Goal: Task Accomplishment & Management: Use online tool/utility

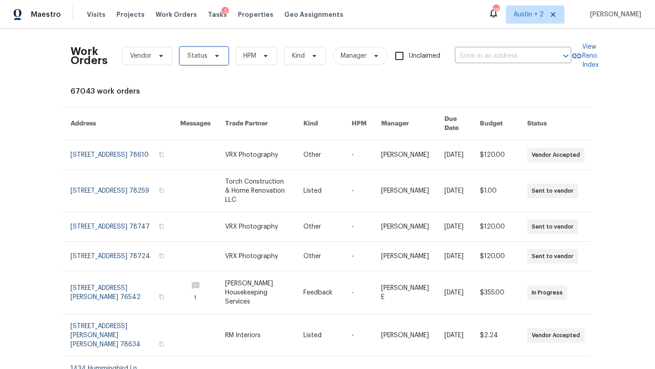
click at [221, 56] on span "Status" at bounding box center [204, 56] width 49 height 18
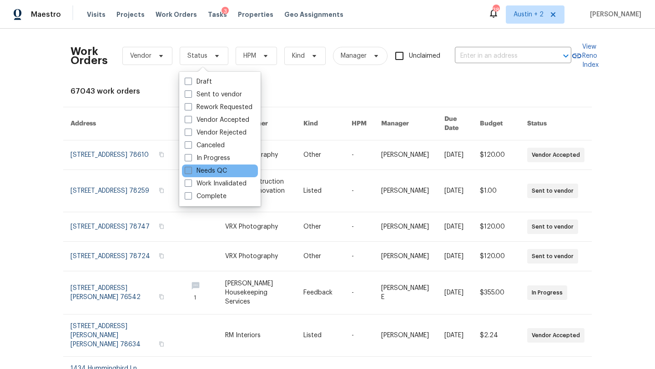
click at [211, 169] on label "Needs QC" at bounding box center [206, 170] width 42 height 9
click at [190, 169] on input "Needs QC" at bounding box center [188, 169] width 6 height 6
checkbox input "true"
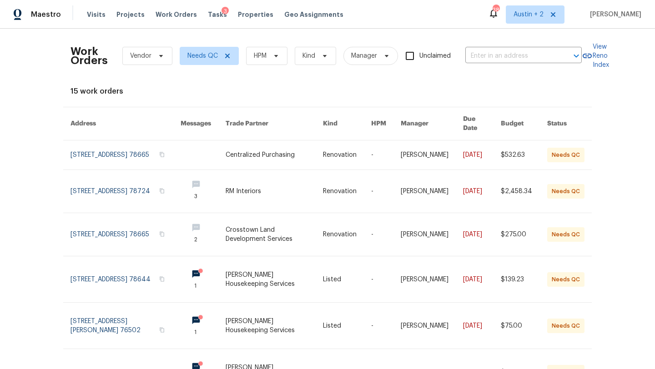
click at [24, 194] on div "Work Orders Vendor Needs QC HPM Kind Manager Unclaimed ​ View Reno Index 15 wor…" at bounding box center [327, 199] width 655 height 340
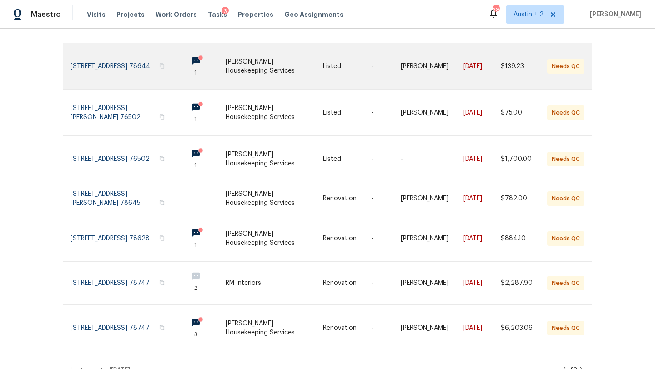
scroll to position [219, 0]
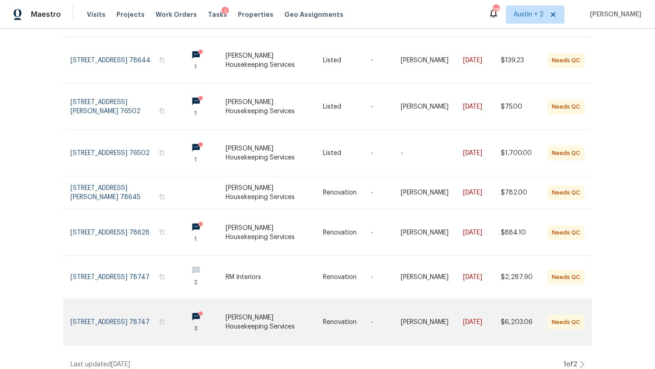
click at [241, 315] on link at bounding box center [273, 322] width 97 height 46
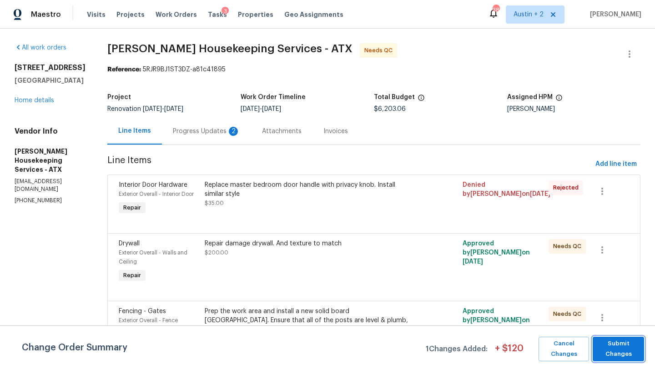
click at [625, 346] on span "Submit Changes" at bounding box center [618, 349] width 42 height 21
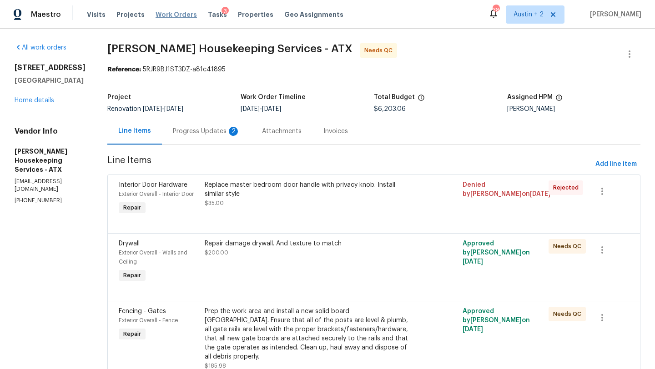
click at [164, 15] on span "Work Orders" at bounding box center [175, 14] width 41 height 9
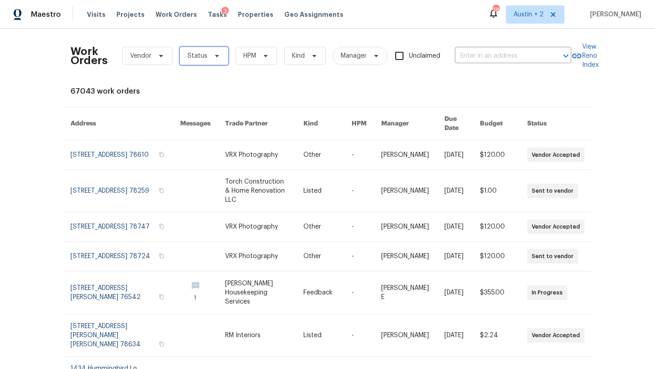
click at [218, 56] on icon at bounding box center [216, 55] width 7 height 7
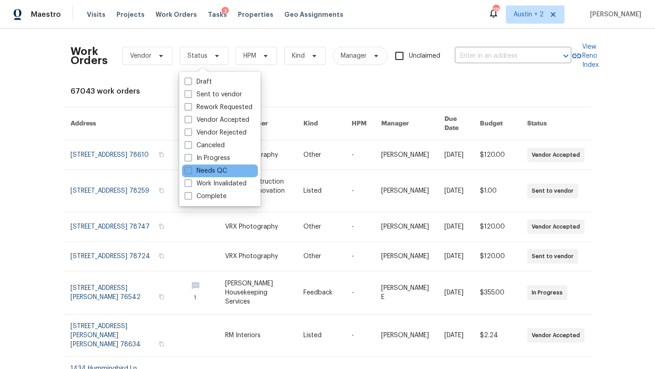
click at [219, 172] on label "Needs QC" at bounding box center [206, 170] width 42 height 9
click at [190, 172] on input "Needs QC" at bounding box center [188, 169] width 6 height 6
checkbox input "true"
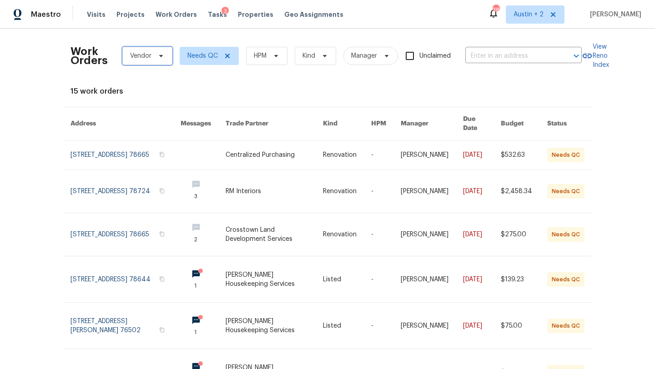
click at [160, 50] on span "Vendor" at bounding box center [147, 56] width 50 height 18
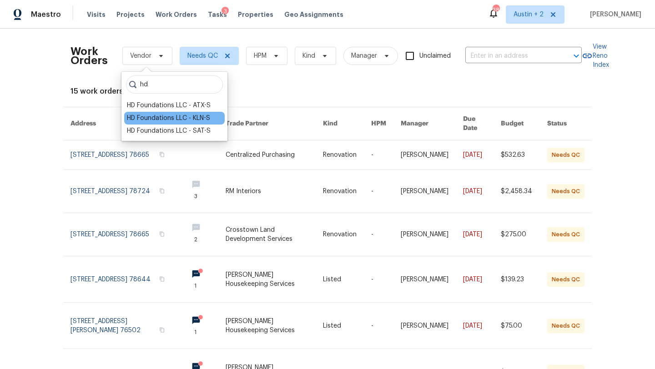
type input "hd"
click at [165, 122] on div "HD Foundations LLC - KLN-S" at bounding box center [168, 118] width 83 height 9
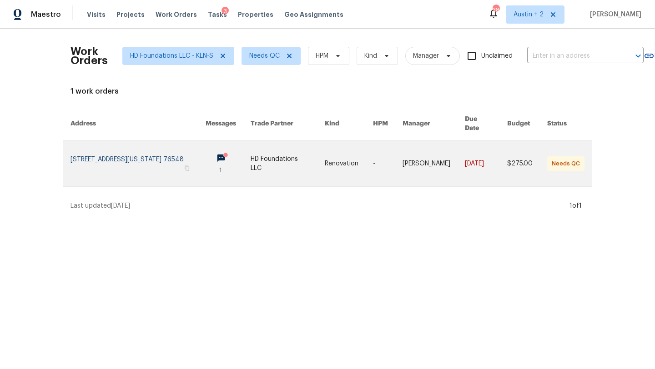
click at [143, 152] on link at bounding box center [137, 163] width 135 height 46
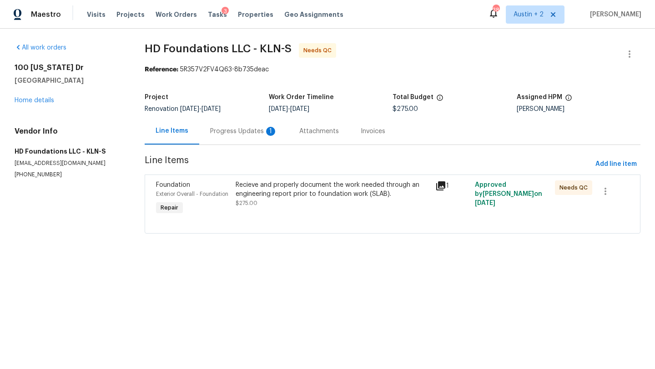
click at [244, 131] on div "Progress Updates 1" at bounding box center [243, 131] width 67 height 9
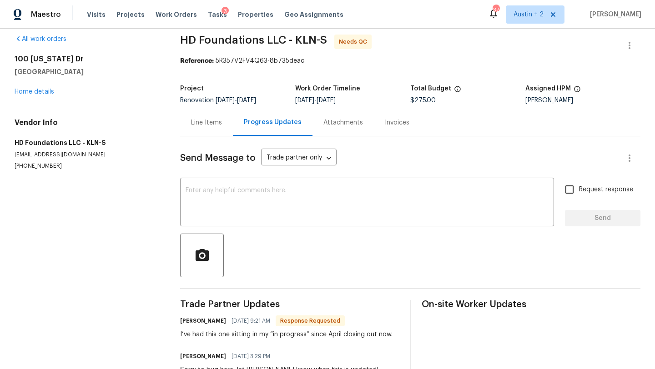
scroll to position [6, 0]
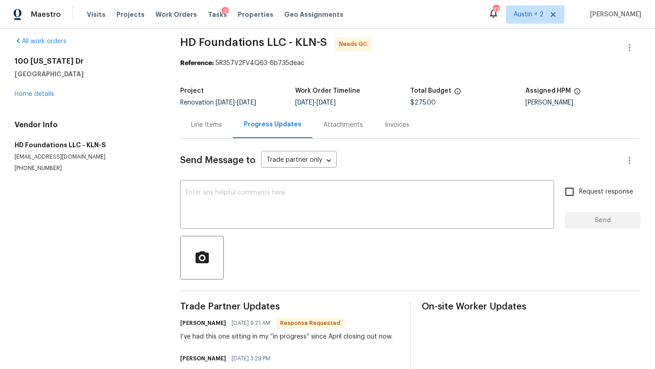
click at [208, 125] on div "Line Items" at bounding box center [206, 124] width 31 height 9
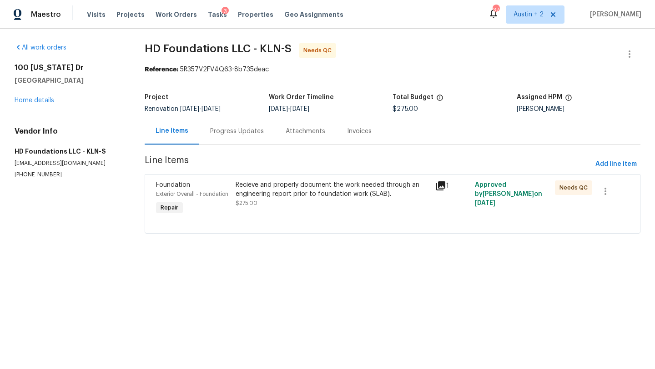
click at [303, 191] on div "Recieve and properly document the work needed through an engineering report pri…" at bounding box center [332, 189] width 194 height 18
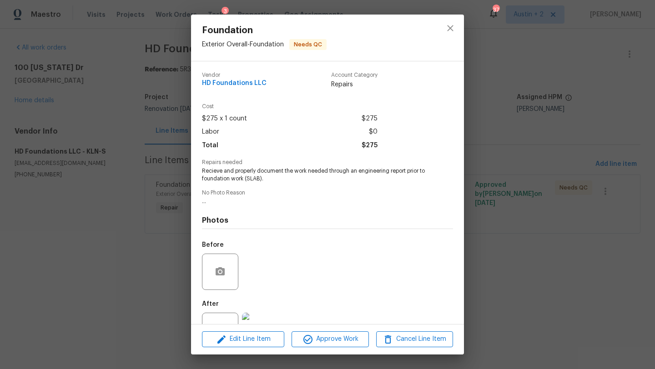
scroll to position [35, 0]
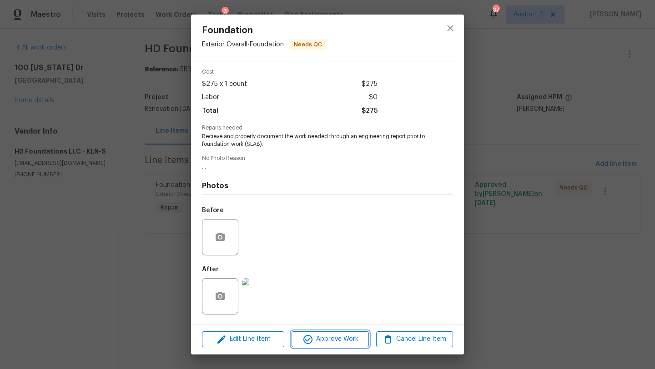
click at [331, 342] on span "Approve Work" at bounding box center [329, 339] width 71 height 11
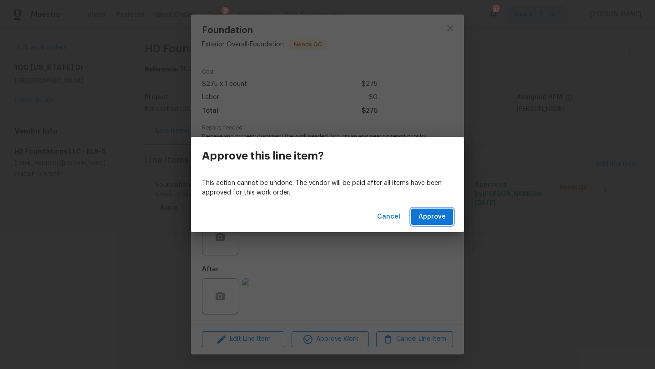
click at [444, 221] on span "Approve" at bounding box center [431, 216] width 27 height 11
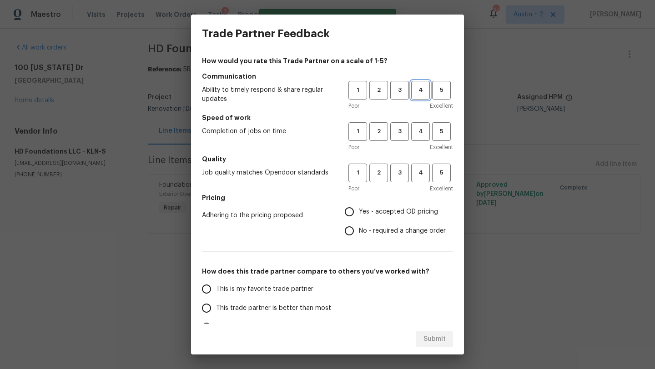
click at [416, 93] on span "4" at bounding box center [420, 90] width 17 height 10
click at [402, 132] on span "3" at bounding box center [399, 131] width 17 height 10
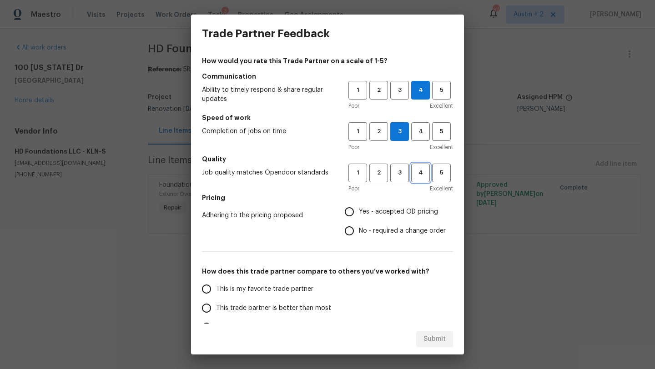
click at [415, 178] on span "4" at bounding box center [420, 173] width 17 height 10
click at [402, 214] on span "Yes - accepted OD pricing" at bounding box center [398, 212] width 79 height 10
click at [359, 214] on input "Yes - accepted OD pricing" at bounding box center [349, 211] width 19 height 19
radio input "true"
click at [306, 309] on span "This trade partner is better than most" at bounding box center [273, 309] width 115 height 10
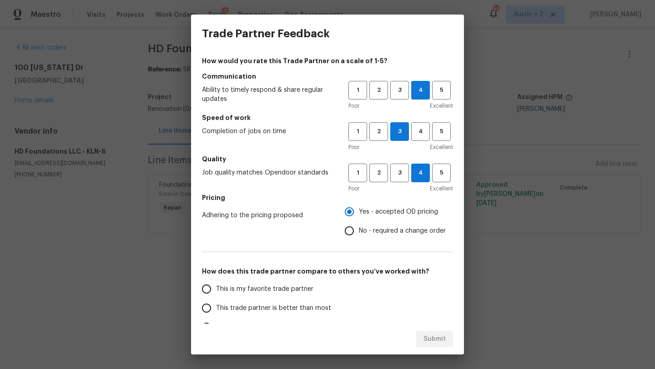
click at [216, 309] on input "This trade partner is better than most" at bounding box center [206, 308] width 19 height 19
click at [424, 337] on span "Submit" at bounding box center [434, 339] width 22 height 11
radio input "true"
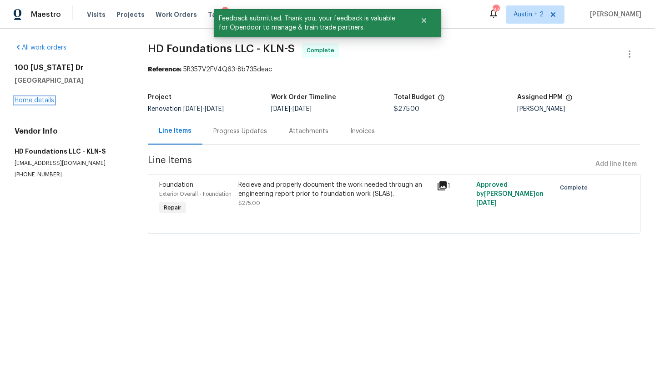
click at [45, 102] on link "Home details" at bounding box center [35, 100] width 40 height 6
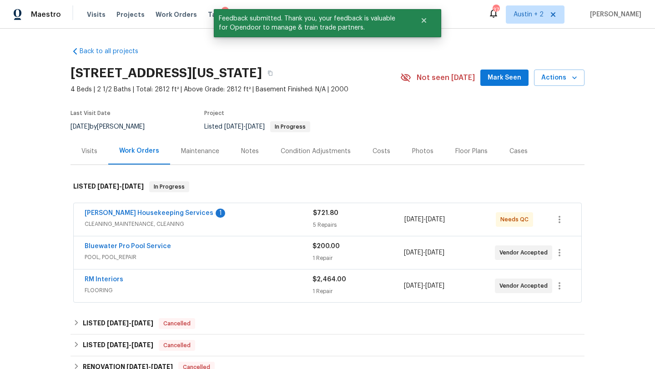
click at [499, 80] on span "Mark Seen" at bounding box center [504, 77] width 34 height 11
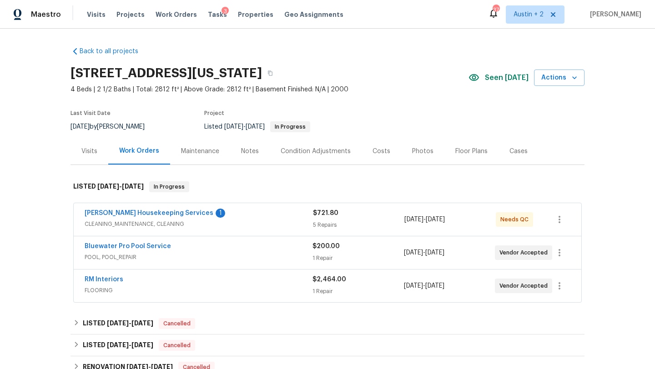
scroll to position [18, 0]
click at [273, 75] on icon "button" at bounding box center [269, 72] width 5 height 5
click at [415, 152] on div "Photos" at bounding box center [422, 151] width 21 height 9
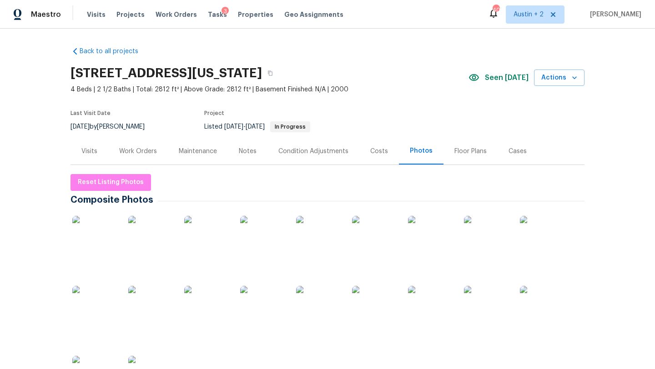
click at [210, 245] on img at bounding box center [206, 238] width 45 height 45
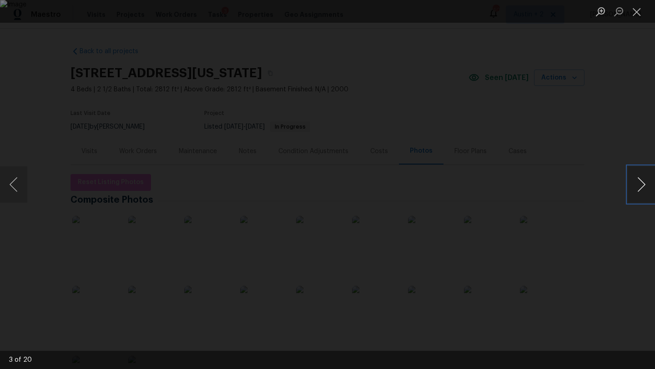
click at [640, 186] on button "Next image" at bounding box center [640, 184] width 27 height 36
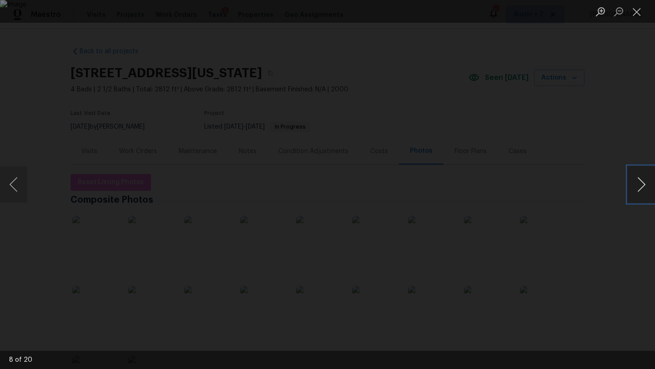
click at [640, 186] on button "Next image" at bounding box center [640, 184] width 27 height 36
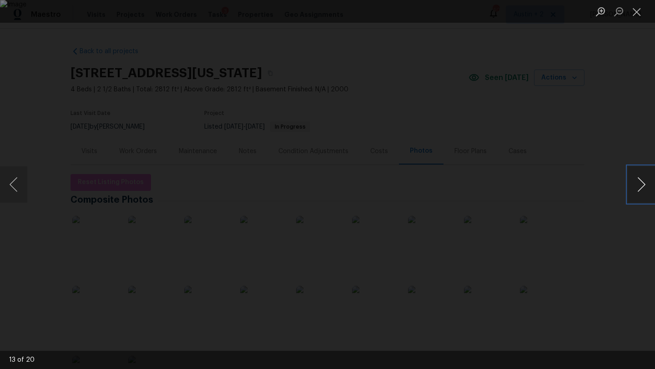
click at [640, 186] on button "Next image" at bounding box center [640, 184] width 27 height 36
click at [640, 187] on button "Next image" at bounding box center [640, 184] width 27 height 36
click at [638, 183] on button "Next image" at bounding box center [640, 184] width 27 height 36
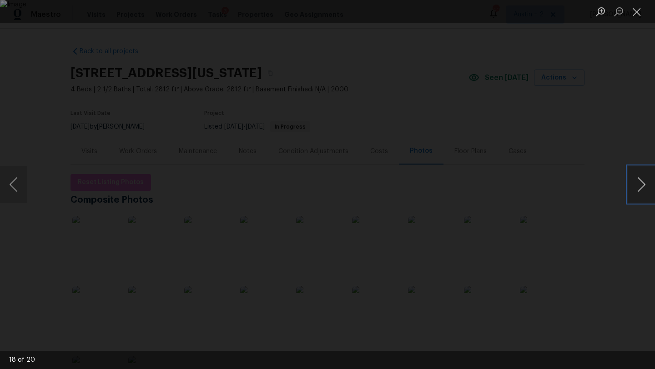
click at [638, 183] on button "Next image" at bounding box center [640, 184] width 27 height 36
click at [639, 183] on button "Next image" at bounding box center [640, 184] width 27 height 36
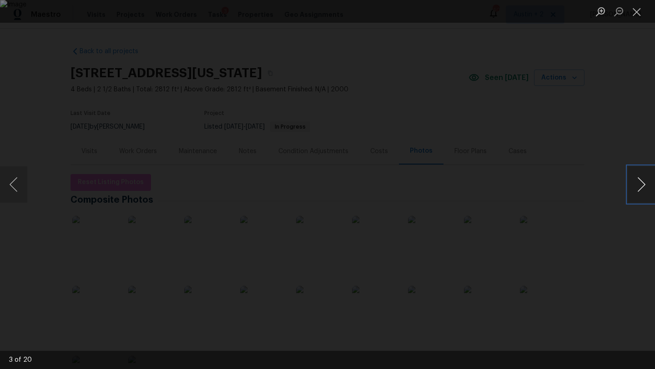
click at [639, 183] on button "Next image" at bounding box center [640, 184] width 27 height 36
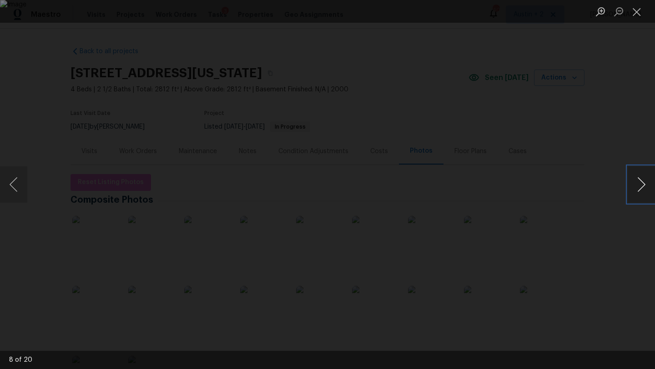
click at [639, 183] on button "Next image" at bounding box center [640, 184] width 27 height 36
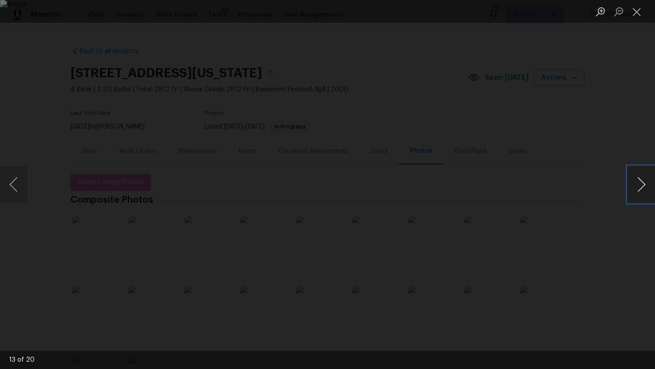
click at [639, 184] on button "Next image" at bounding box center [640, 184] width 27 height 36
click at [639, 185] on button "Next image" at bounding box center [640, 184] width 27 height 36
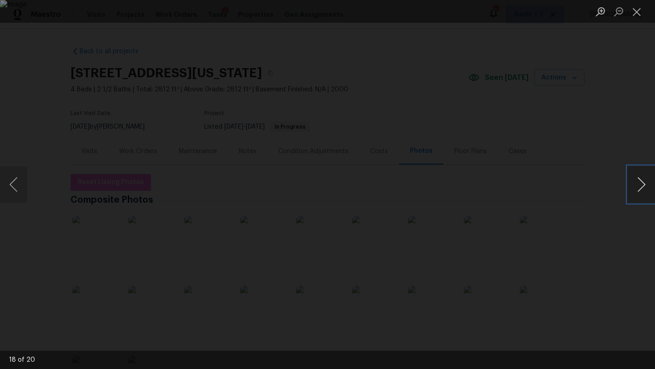
click at [639, 186] on button "Next image" at bounding box center [640, 184] width 27 height 36
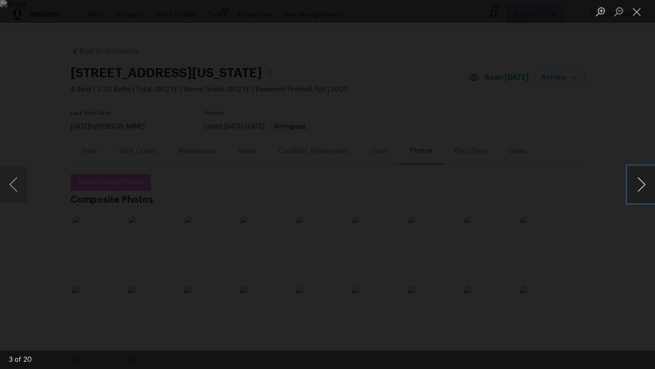
click at [639, 186] on button "Next image" at bounding box center [640, 184] width 27 height 36
click at [638, 187] on button "Next image" at bounding box center [640, 184] width 27 height 36
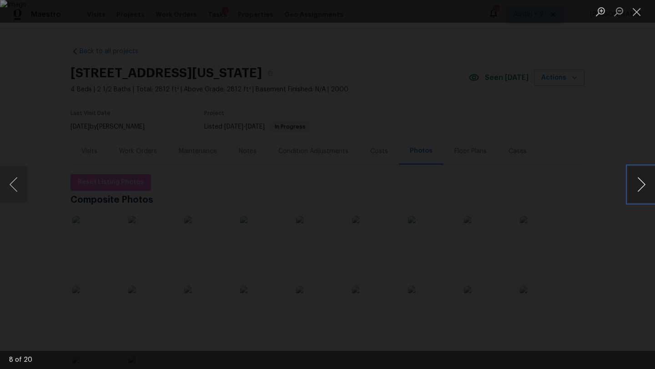
click at [638, 187] on button "Next image" at bounding box center [640, 184] width 27 height 36
click at [638, 188] on button "Next image" at bounding box center [640, 184] width 27 height 36
click at [633, 12] on button "Close lightbox" at bounding box center [636, 12] width 18 height 16
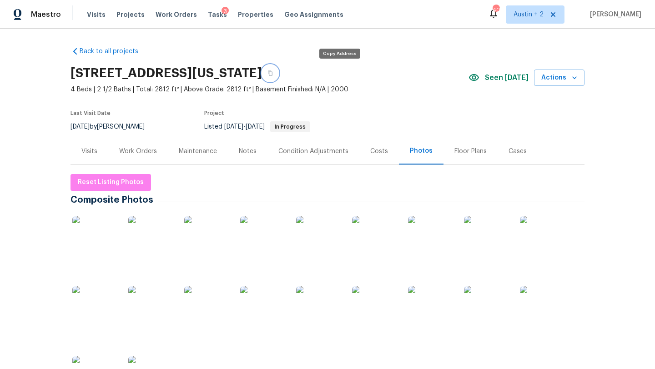
click at [273, 72] on icon "button" at bounding box center [269, 72] width 5 height 5
click at [180, 14] on span "Work Orders" at bounding box center [175, 14] width 41 height 9
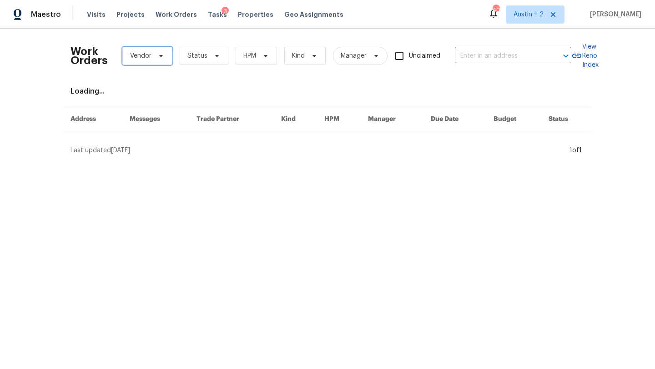
click at [157, 55] on icon at bounding box center [160, 55] width 7 height 7
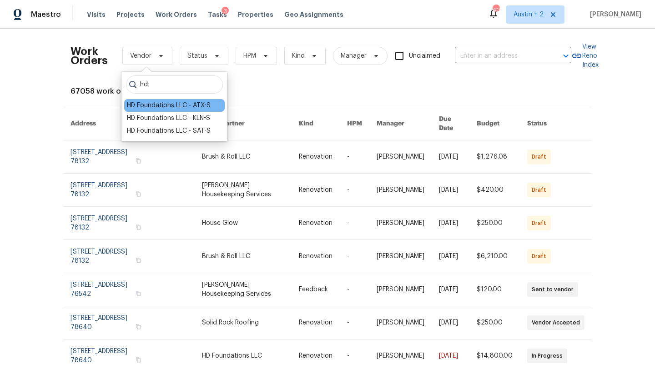
type input "hd"
click at [180, 107] on div "HD Foundations LLC - ATX-S" at bounding box center [169, 105] width 84 height 9
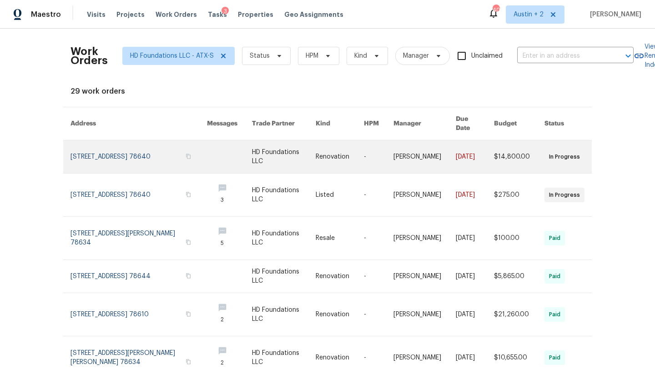
click at [110, 145] on link at bounding box center [138, 156] width 136 height 33
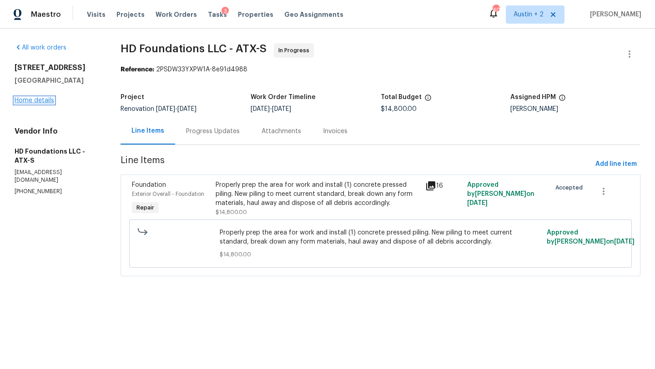
click at [49, 100] on link "Home details" at bounding box center [35, 100] width 40 height 6
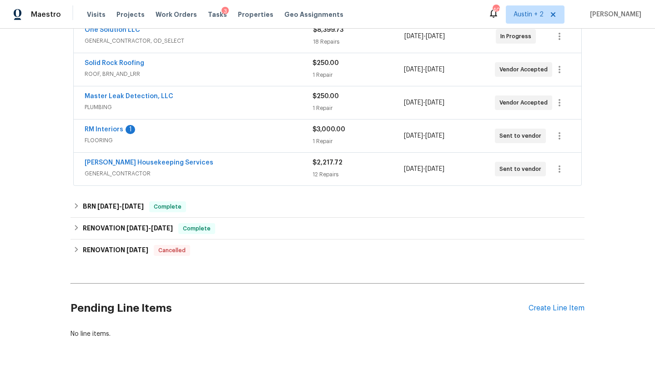
scroll to position [292, 0]
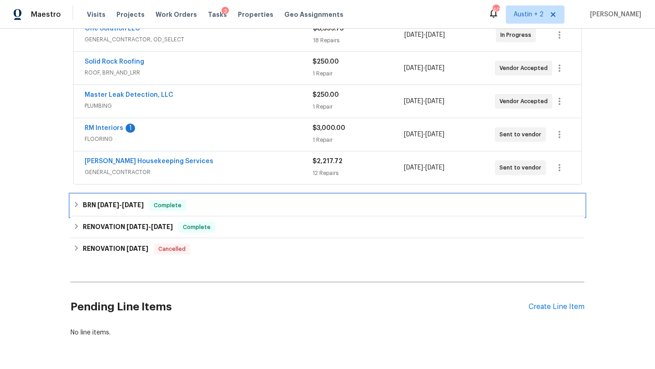
click at [232, 204] on div "BRN [DATE] - [DATE] Complete" at bounding box center [327, 205] width 508 height 11
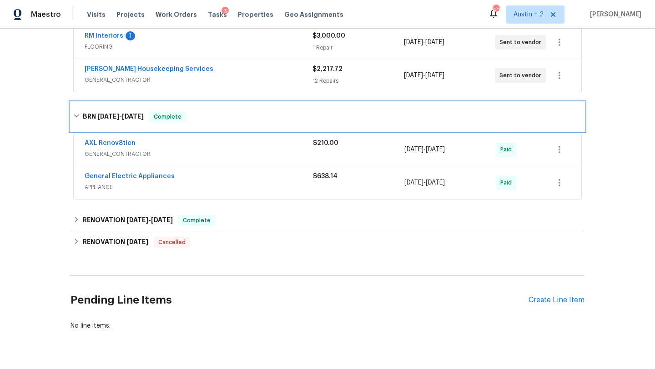
scroll to position [405, 0]
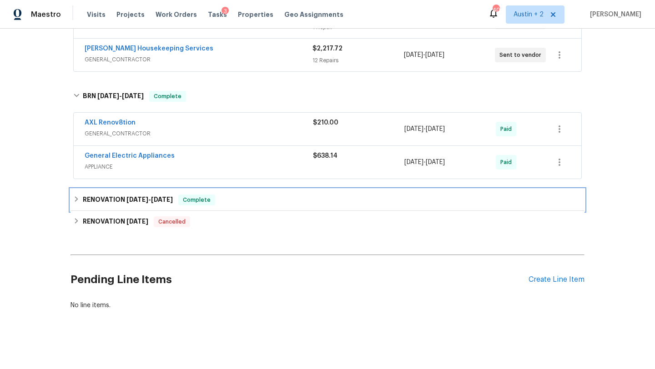
click at [253, 200] on div "RENOVATION [DATE] - [DATE] Complete" at bounding box center [327, 200] width 508 height 11
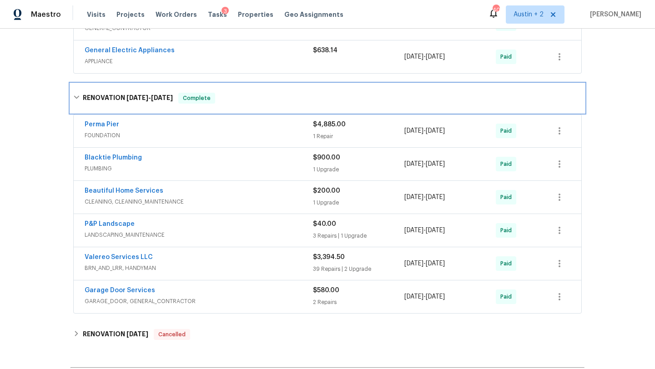
scroll to position [542, 0]
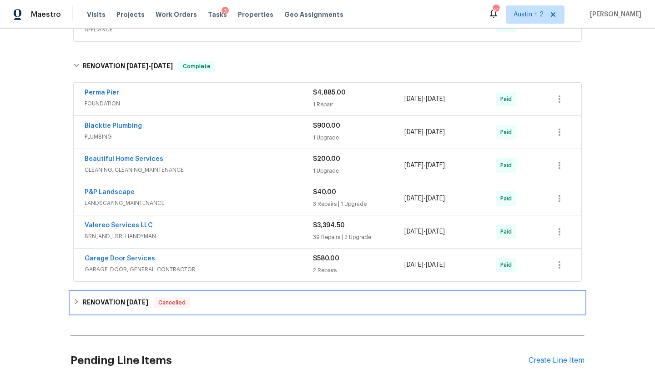
click at [270, 305] on div "RENOVATION [DATE] Cancelled" at bounding box center [327, 302] width 508 height 11
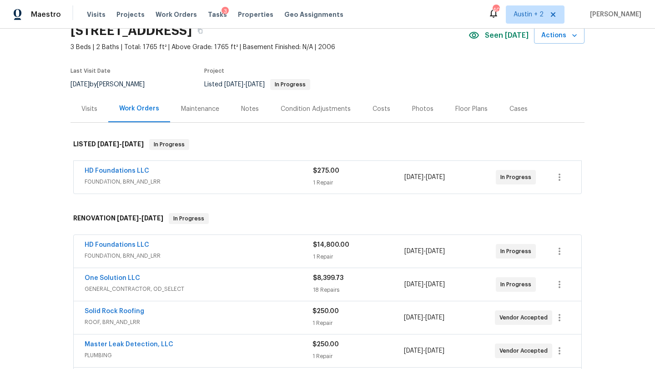
scroll to position [50, 0]
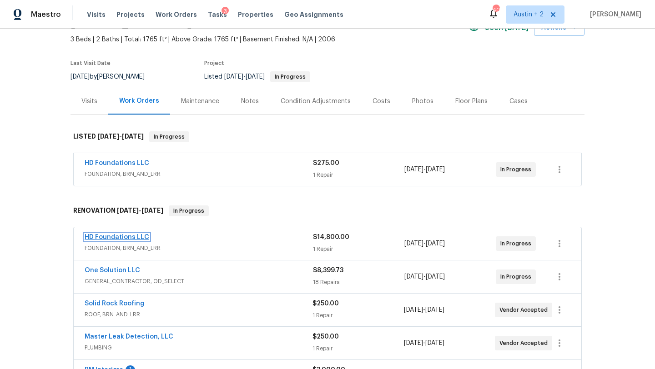
click at [132, 238] on link "HD Foundations LLC" at bounding box center [117, 237] width 65 height 6
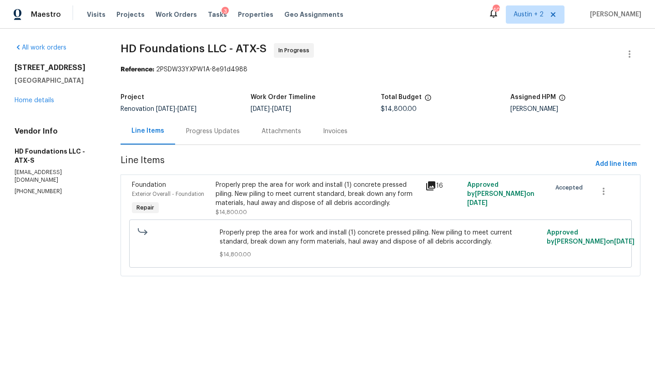
click at [205, 130] on div "Progress Updates" at bounding box center [213, 131] width 54 height 9
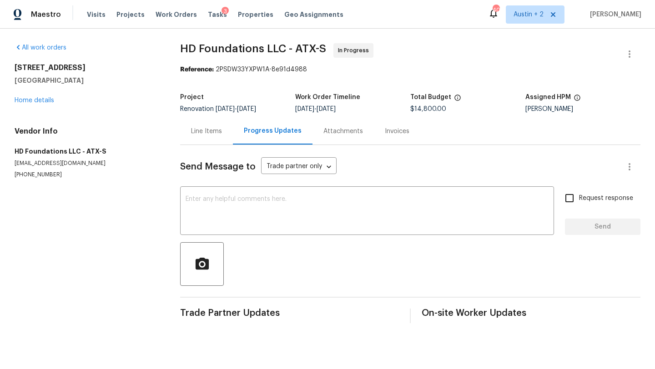
click at [205, 130] on div "Line Items" at bounding box center [206, 131] width 31 height 9
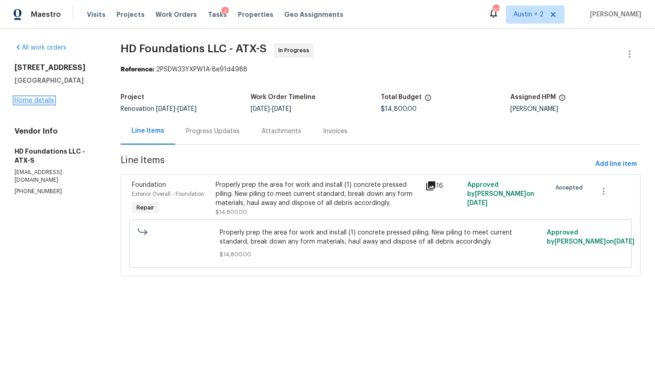
click at [44, 102] on link "Home details" at bounding box center [35, 100] width 40 height 6
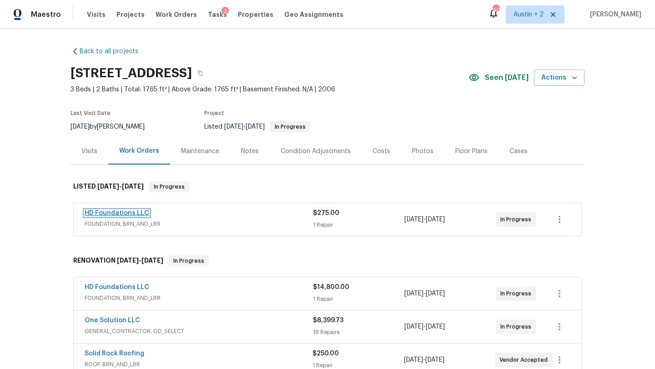
click at [123, 210] on link "HD Foundations LLC" at bounding box center [117, 213] width 65 height 6
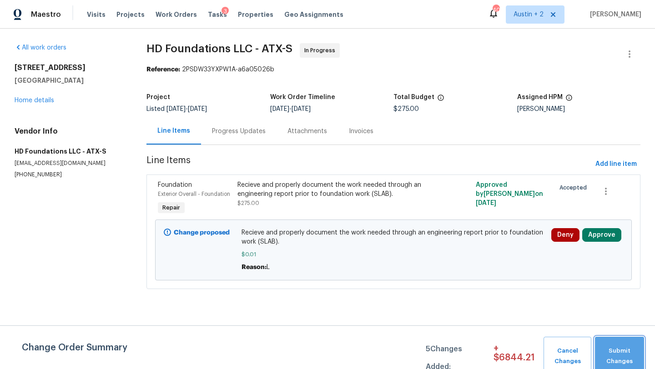
click at [625, 354] on span "Submit Changes" at bounding box center [619, 356] width 40 height 21
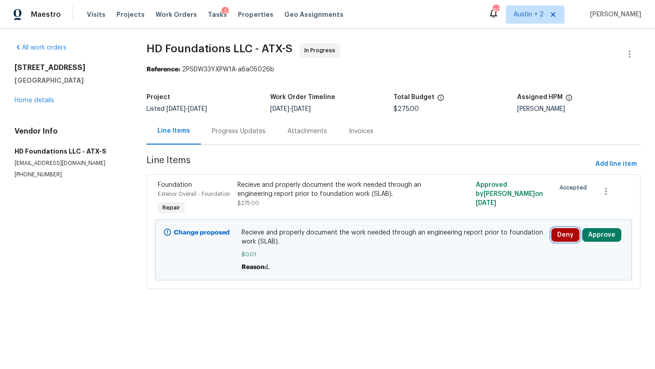
click at [567, 235] on button "Deny" at bounding box center [565, 235] width 28 height 14
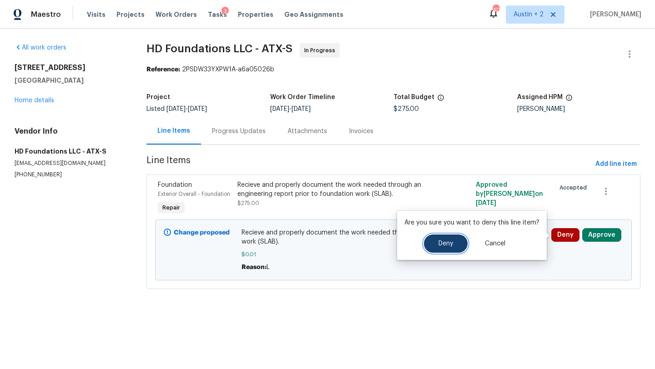
click at [446, 242] on span "Deny" at bounding box center [445, 243] width 15 height 7
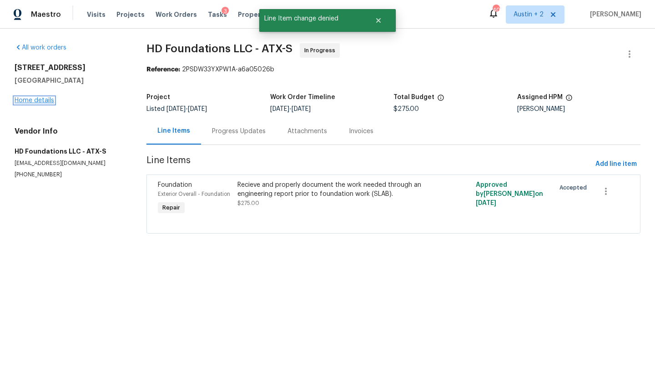
click at [48, 102] on link "Home details" at bounding box center [35, 100] width 40 height 6
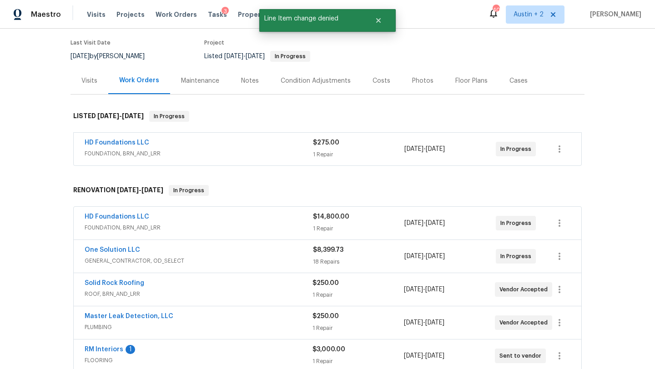
scroll to position [74, 0]
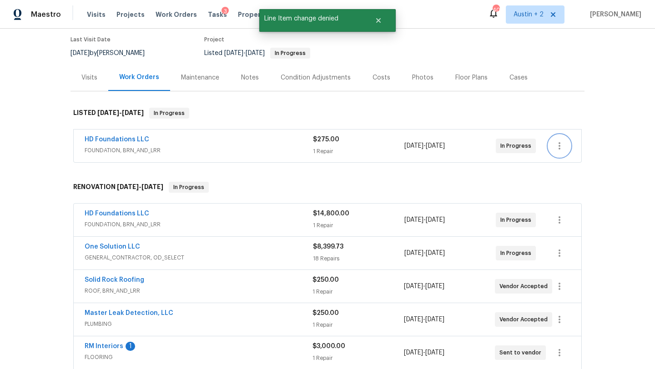
click at [560, 145] on icon "button" at bounding box center [559, 145] width 11 height 11
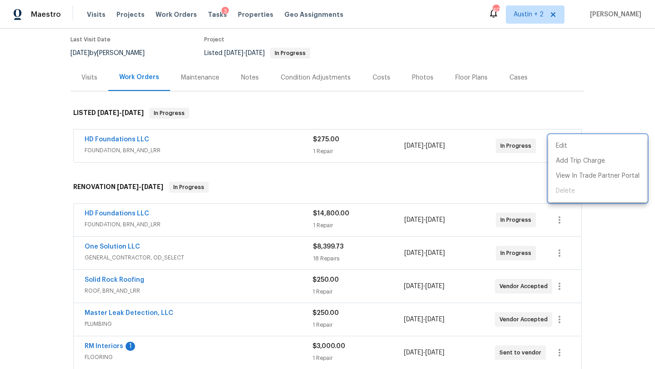
click at [127, 139] on div at bounding box center [327, 184] width 655 height 369
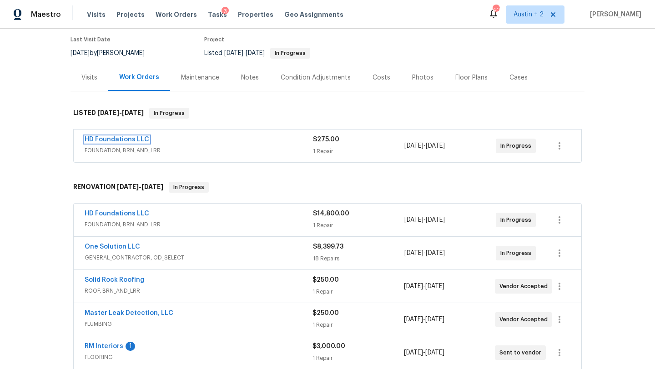
click at [134, 141] on link "HD Foundations LLC" at bounding box center [117, 139] width 65 height 6
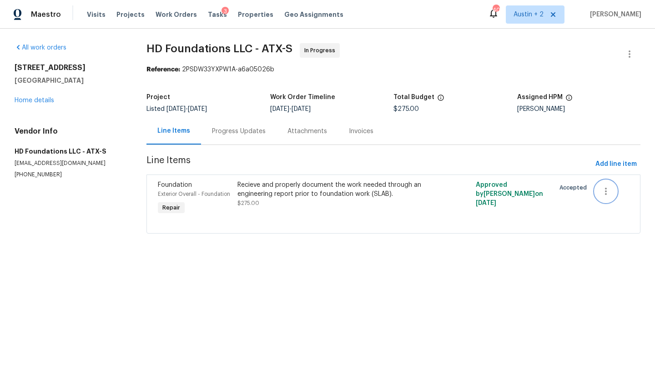
click at [603, 187] on icon "button" at bounding box center [605, 191] width 11 height 11
click at [607, 195] on li "Cancel" at bounding box center [612, 191] width 35 height 15
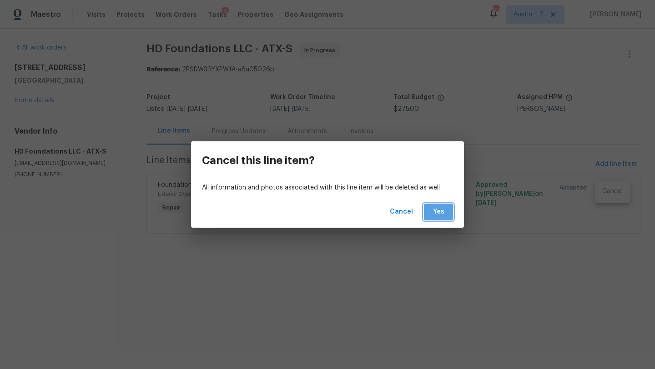
click at [439, 212] on span "Yes" at bounding box center [438, 211] width 15 height 11
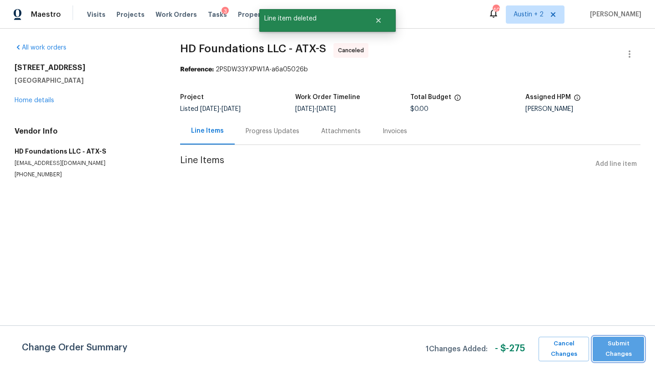
click at [613, 345] on span "Submit Changes" at bounding box center [618, 349] width 42 height 21
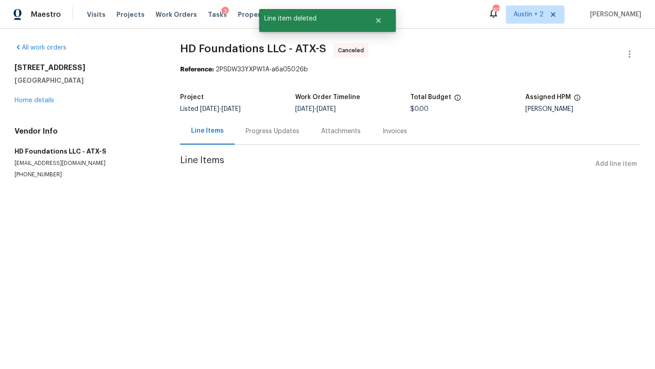
click at [35, 105] on div "All work orders [STREET_ADDRESS][PERSON_NAME] Home details Vendor Info HD Found…" at bounding box center [87, 110] width 144 height 135
click at [36, 104] on div "[STREET_ADDRESS][PERSON_NAME] Home details" at bounding box center [87, 84] width 144 height 42
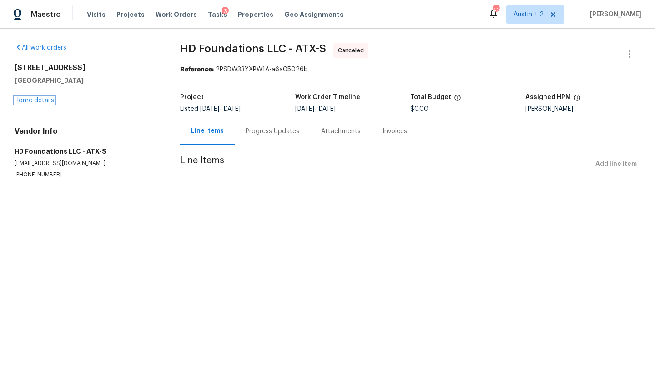
click at [42, 98] on link "Home details" at bounding box center [35, 100] width 40 height 6
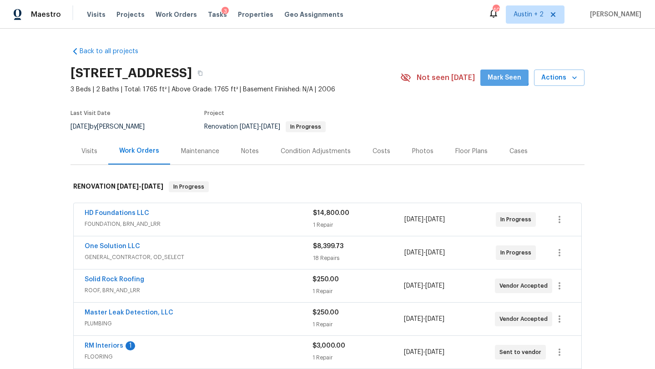
click at [502, 75] on span "Mark Seen" at bounding box center [504, 77] width 34 height 11
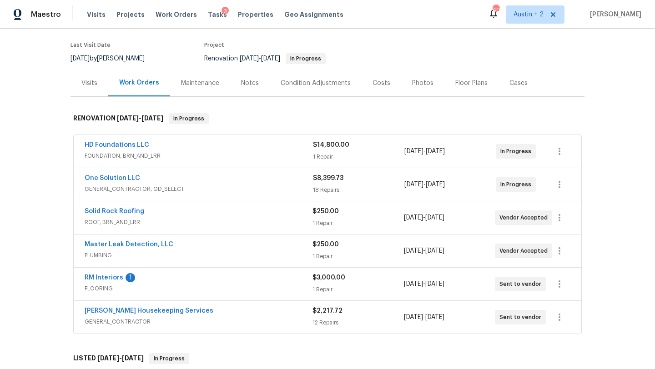
scroll to position [41, 0]
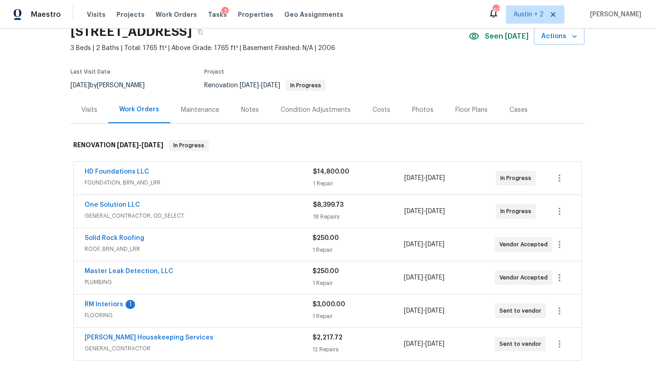
click at [257, 181] on span "FOUNDATION, BRN_AND_LRR" at bounding box center [199, 182] width 228 height 9
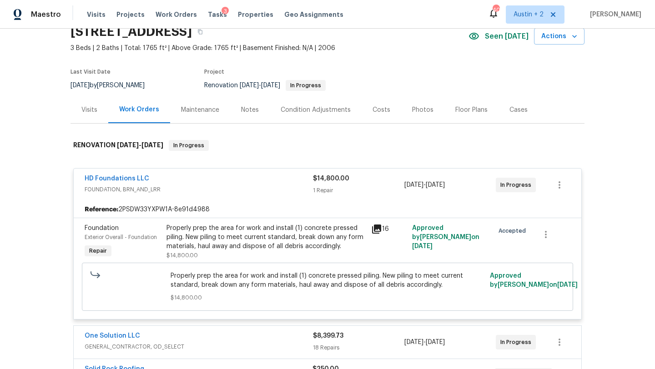
click at [375, 233] on icon at bounding box center [376, 229] width 9 height 9
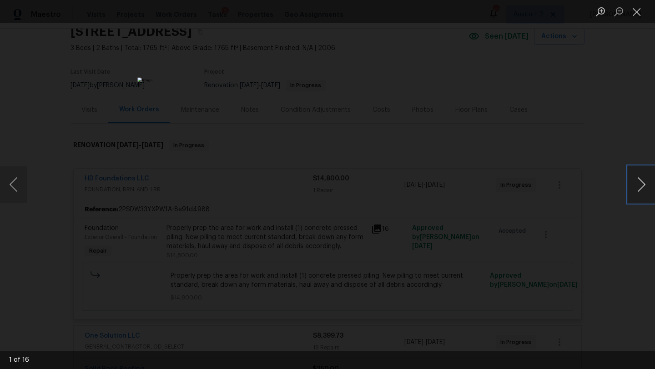
click at [643, 186] on button "Next image" at bounding box center [640, 184] width 27 height 36
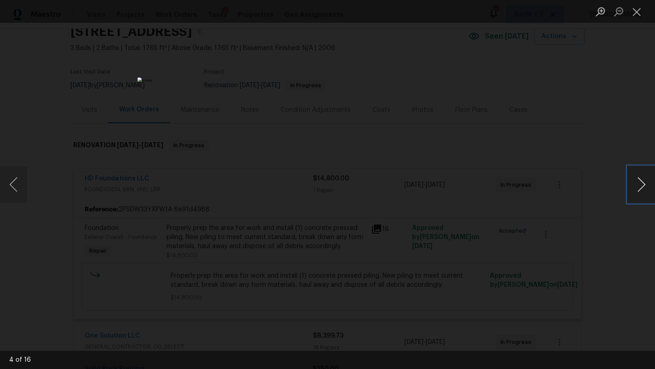
click at [643, 186] on button "Next image" at bounding box center [640, 184] width 27 height 36
click at [642, 186] on button "Next image" at bounding box center [640, 184] width 27 height 36
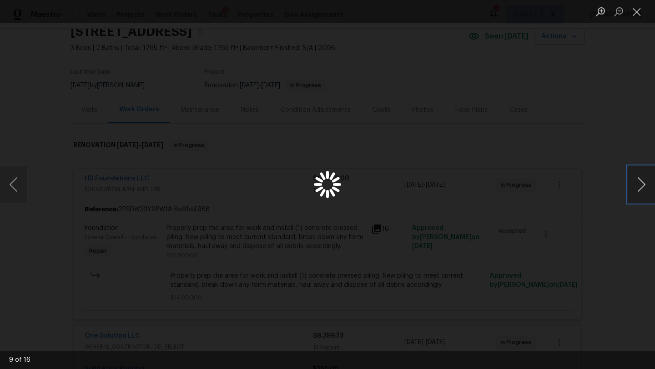
click at [642, 186] on button "Next image" at bounding box center [640, 184] width 27 height 36
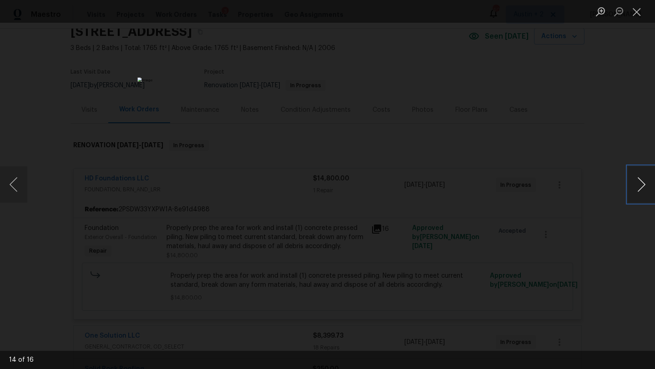
click at [642, 186] on button "Next image" at bounding box center [640, 184] width 27 height 36
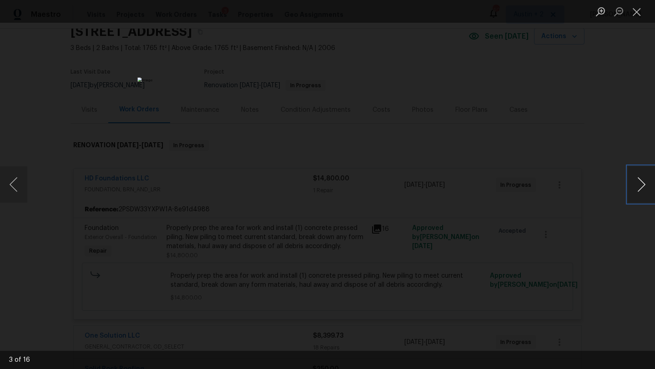
click at [642, 186] on button "Next image" at bounding box center [640, 184] width 27 height 36
click at [633, 11] on button "Close lightbox" at bounding box center [636, 12] width 18 height 16
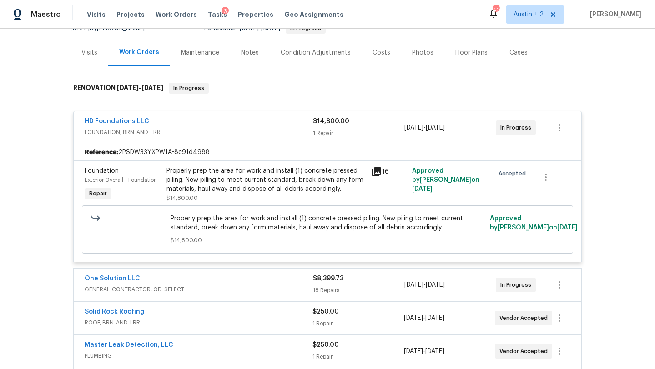
scroll to position [94, 0]
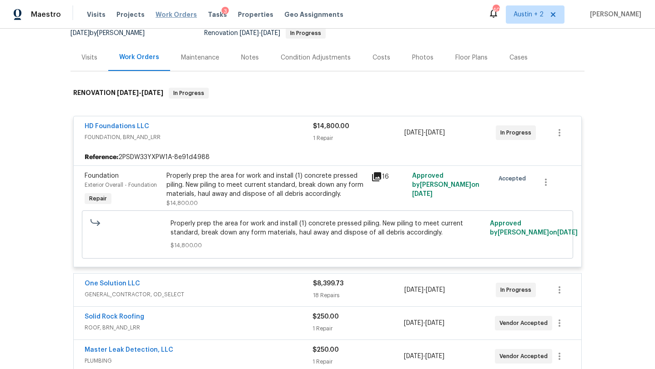
click at [165, 14] on span "Work Orders" at bounding box center [175, 14] width 41 height 9
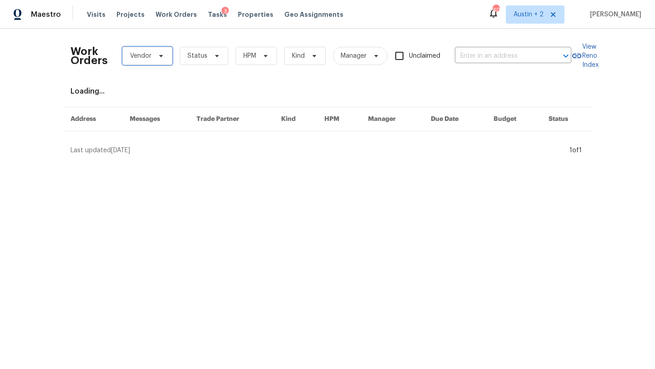
click at [162, 57] on icon at bounding box center [160, 55] width 7 height 7
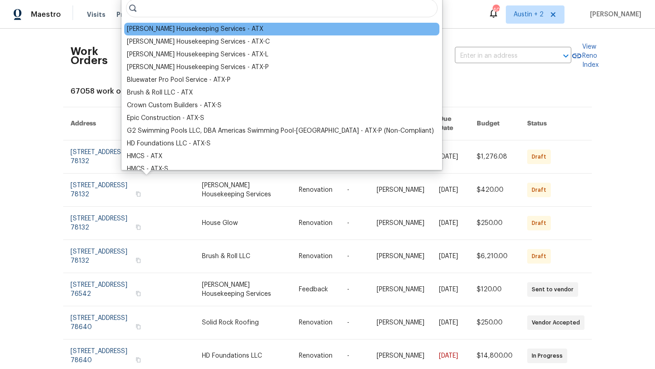
click at [206, 28] on div "[PERSON_NAME] Housekeeping Services - ATX" at bounding box center [195, 29] width 136 height 9
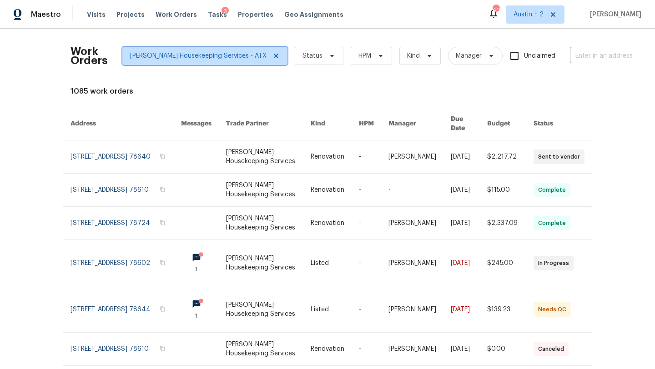
click at [196, 56] on span "[PERSON_NAME] Housekeeping Services - ATX" at bounding box center [198, 55] width 136 height 9
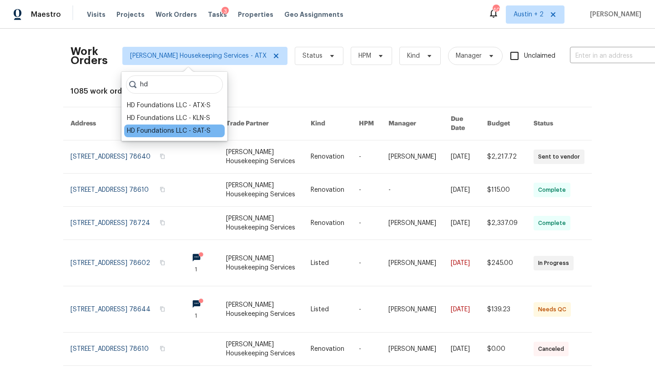
type input "hd"
click at [181, 131] on div "HD Foundations LLC - SAT-S" at bounding box center [169, 130] width 84 height 9
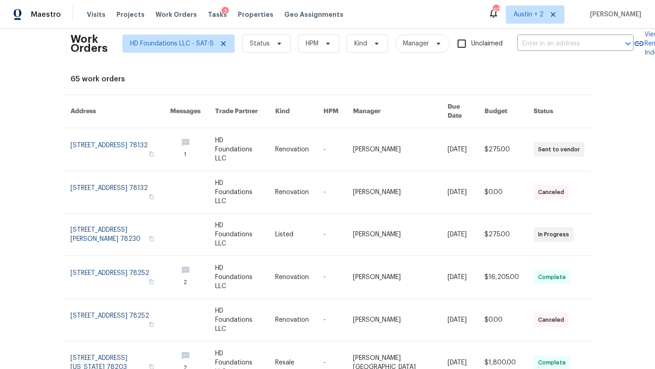
scroll to position [174, 0]
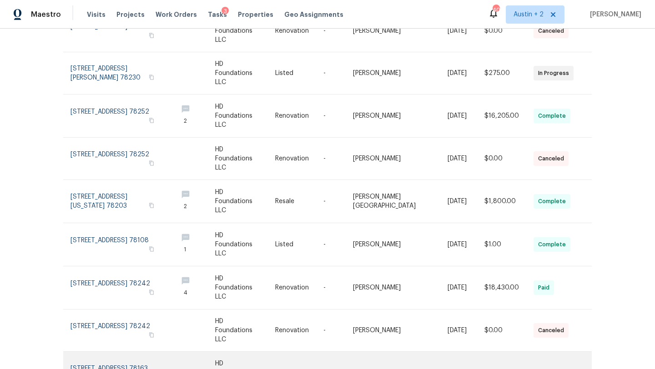
click at [109, 352] on link at bounding box center [120, 373] width 100 height 42
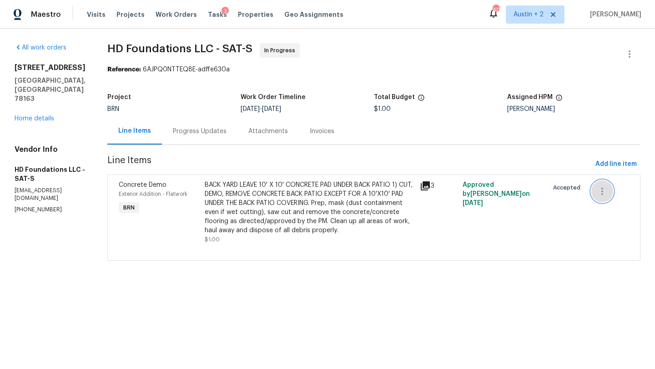
click at [600, 187] on icon "button" at bounding box center [601, 191] width 11 height 11
click at [607, 196] on li "Cancel" at bounding box center [609, 191] width 35 height 15
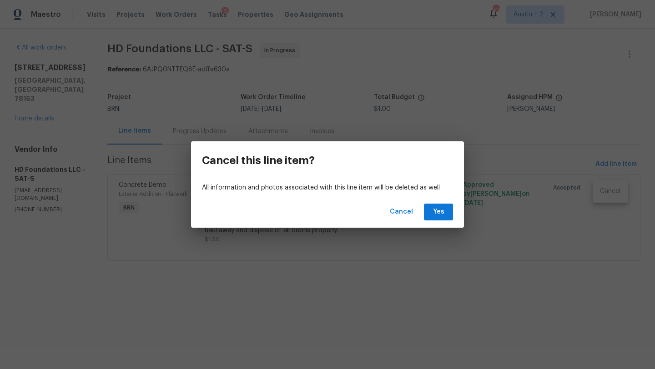
click at [454, 213] on div "Cancel Yes" at bounding box center [327, 211] width 273 height 31
click at [438, 212] on span "Yes" at bounding box center [438, 211] width 15 height 11
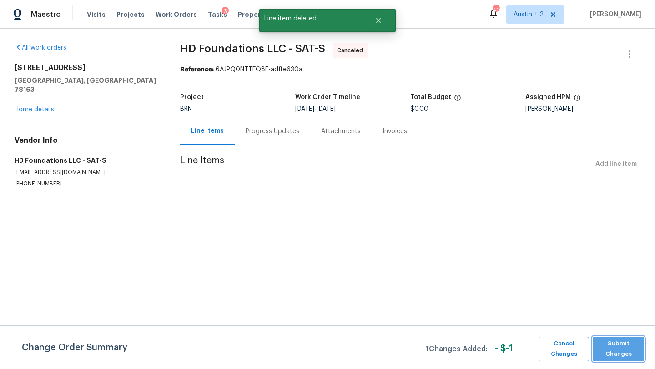
click at [615, 346] on span "Submit Changes" at bounding box center [618, 349] width 42 height 21
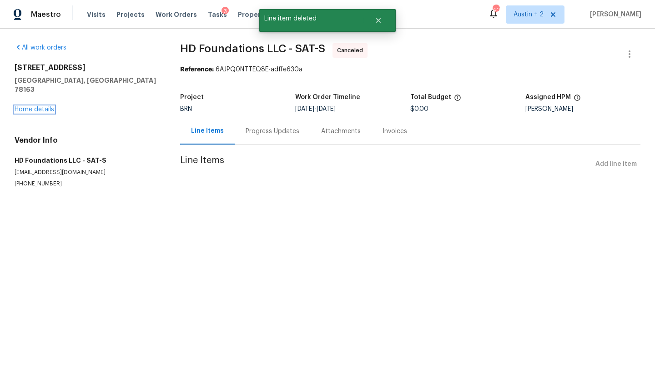
click at [49, 106] on link "Home details" at bounding box center [35, 109] width 40 height 6
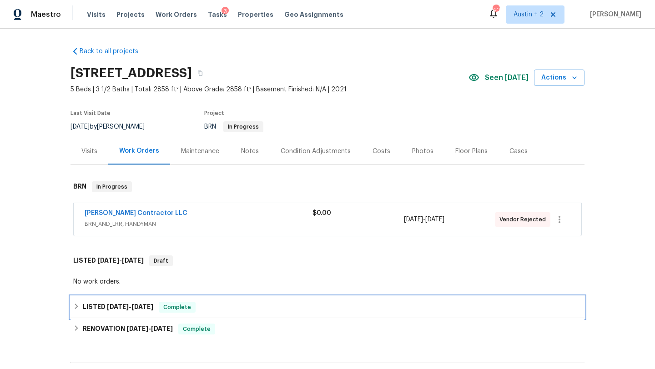
click at [275, 305] on div "LISTED 7/19/25 - 7/21/25 Complete" at bounding box center [327, 307] width 508 height 11
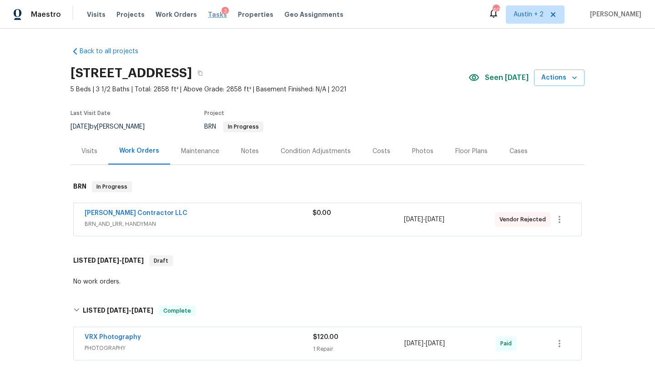
click at [211, 14] on span "Tasks" at bounding box center [217, 14] width 19 height 6
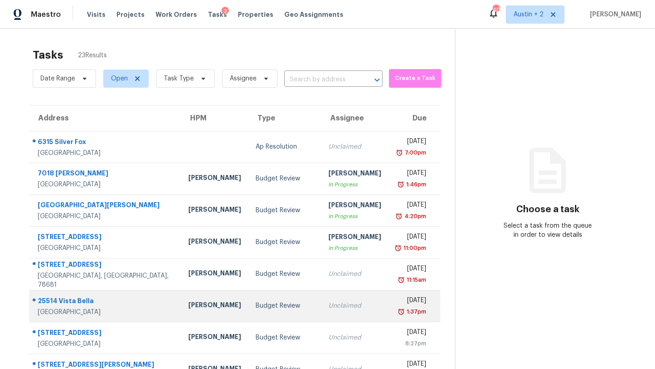
scroll to position [104, 0]
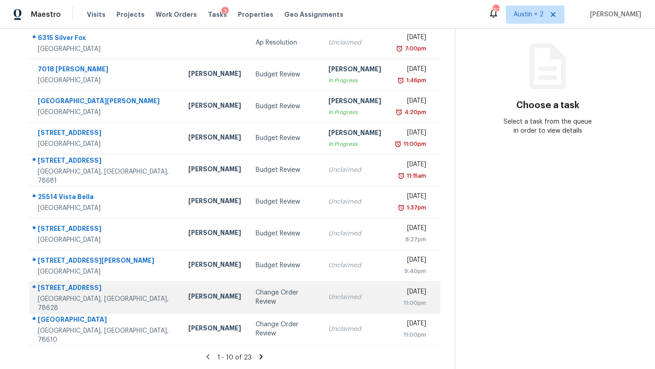
click at [255, 296] on div "Change Order Review" at bounding box center [284, 297] width 58 height 18
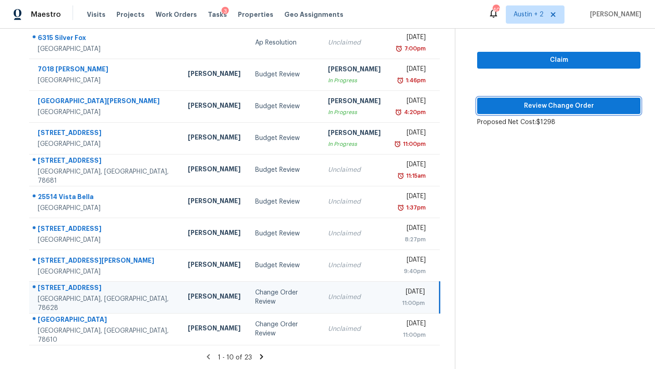
click at [546, 109] on span "Review Change Order" at bounding box center [558, 105] width 149 height 11
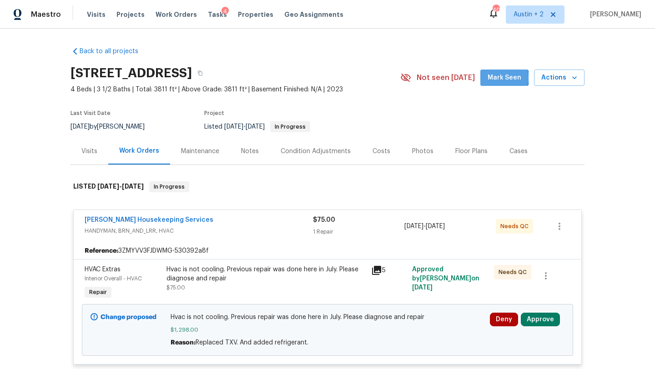
click at [496, 77] on span "Mark Seen" at bounding box center [504, 77] width 34 height 11
click at [538, 323] on button "Approve" at bounding box center [539, 320] width 39 height 14
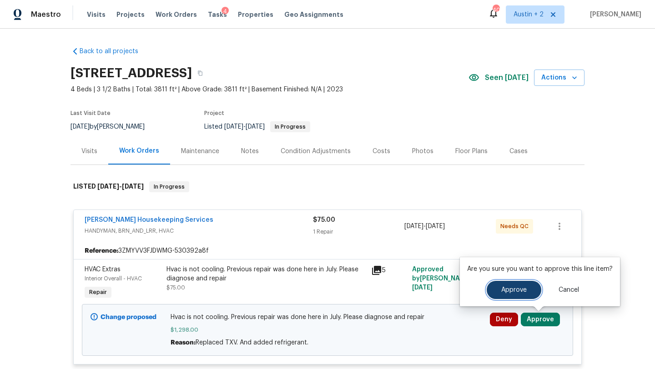
click at [502, 289] on span "Approve" at bounding box center [513, 290] width 25 height 7
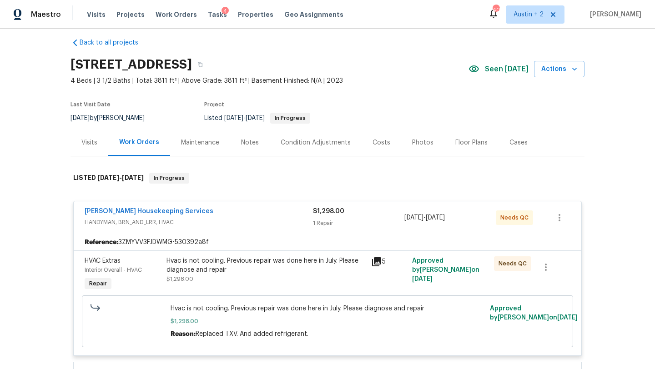
scroll to position [8, 0]
click at [163, 213] on link "[PERSON_NAME] Housekeeping Services" at bounding box center [149, 212] width 129 height 6
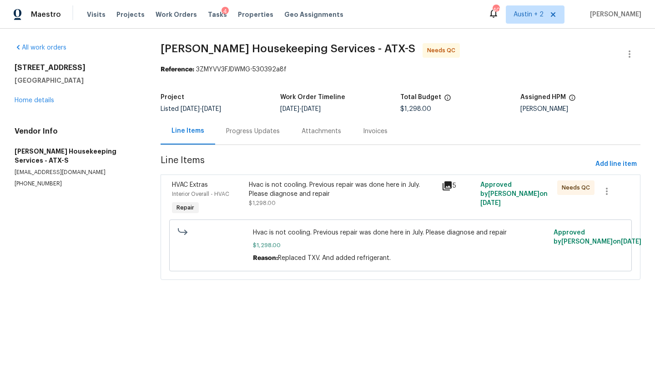
click at [248, 132] on div "Progress Updates" at bounding box center [253, 131] width 54 height 9
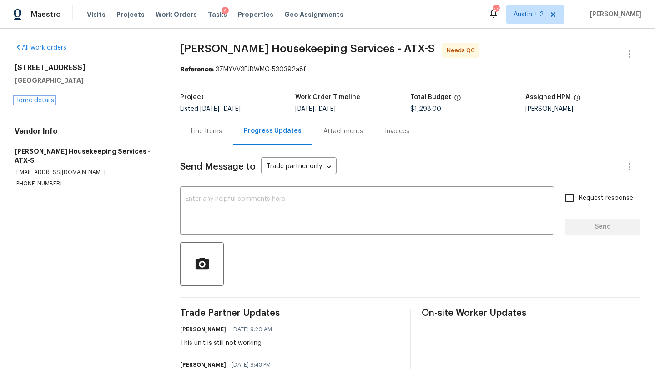
click at [45, 100] on link "Home details" at bounding box center [35, 100] width 40 height 6
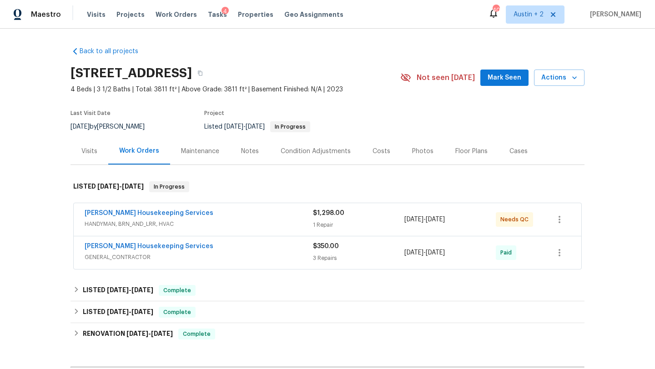
click at [508, 83] on span "Mark Seen" at bounding box center [504, 77] width 34 height 11
click at [124, 16] on span "Projects" at bounding box center [130, 14] width 28 height 9
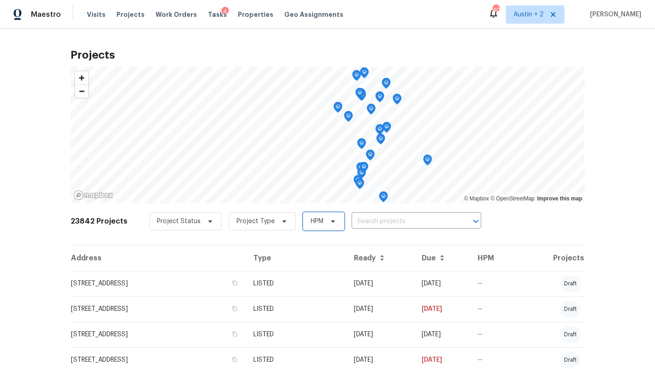
click at [336, 216] on span "HPM" at bounding box center [323, 221] width 41 height 18
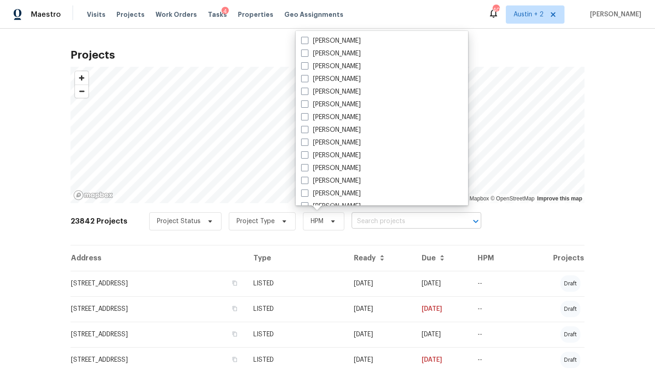
click at [364, 223] on input "text" at bounding box center [403, 222] width 104 height 14
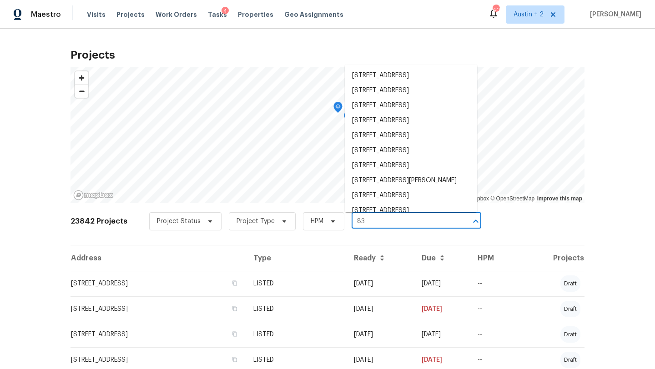
type input "8"
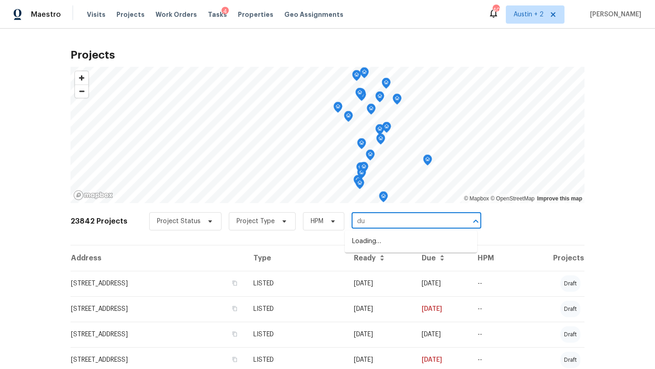
type input "dud"
click at [377, 240] on li "8310 Dudley Dr, San Antonio, TX 78230" at bounding box center [411, 241] width 132 height 15
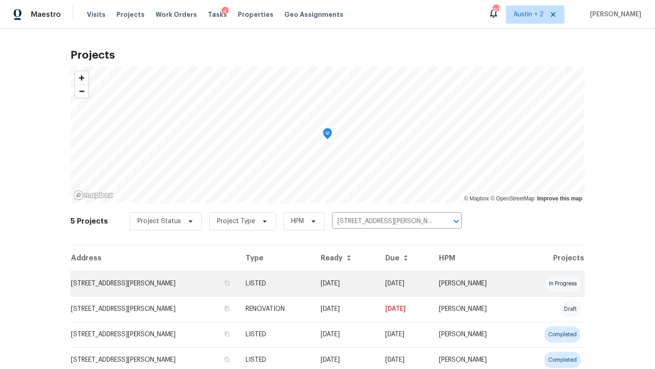
click at [117, 283] on td "8310 Dudley Dr, San Antonio, TX 78230" at bounding box center [154, 283] width 168 height 25
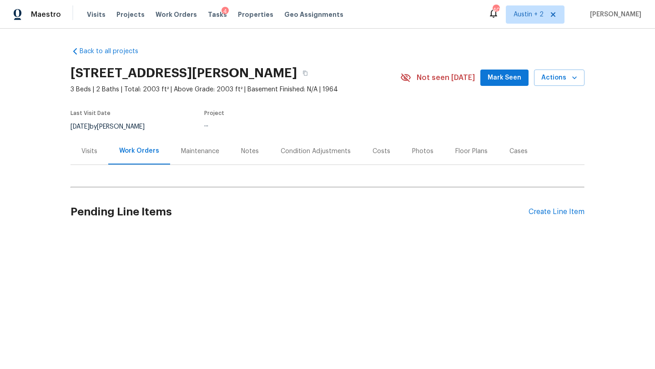
click at [515, 80] on span "Mark Seen" at bounding box center [504, 77] width 34 height 11
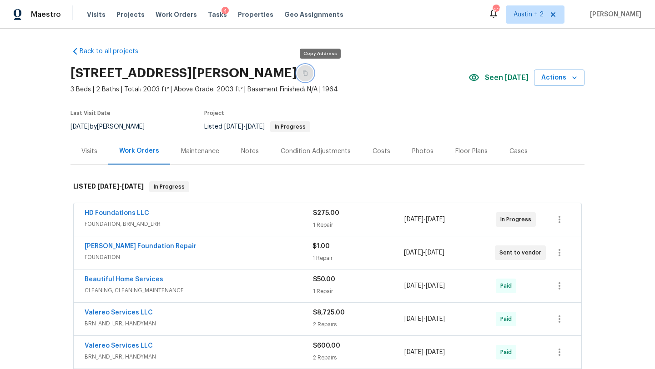
click at [307, 74] on icon "button" at bounding box center [305, 73] width 5 height 5
click at [529, 16] on span "Austin + 2" at bounding box center [528, 14] width 30 height 9
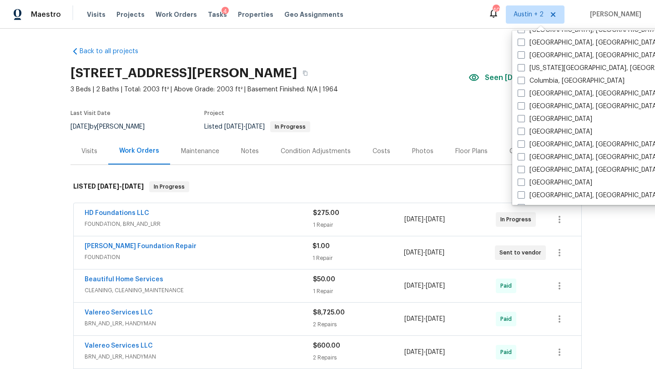
scroll to position [216, 0]
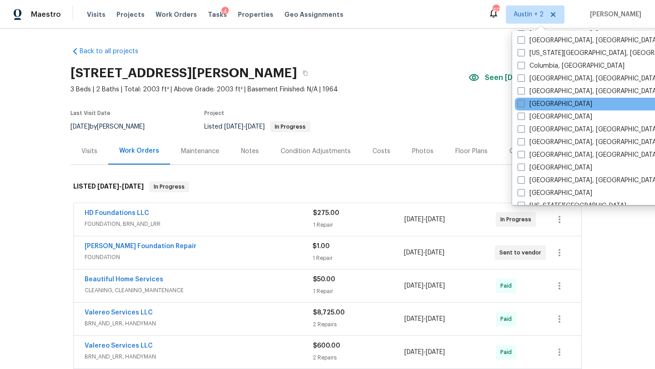
click at [535, 107] on label "Dallas" at bounding box center [554, 104] width 75 height 9
click at [523, 105] on input "Dallas" at bounding box center [520, 103] width 6 height 6
checkbox input "true"
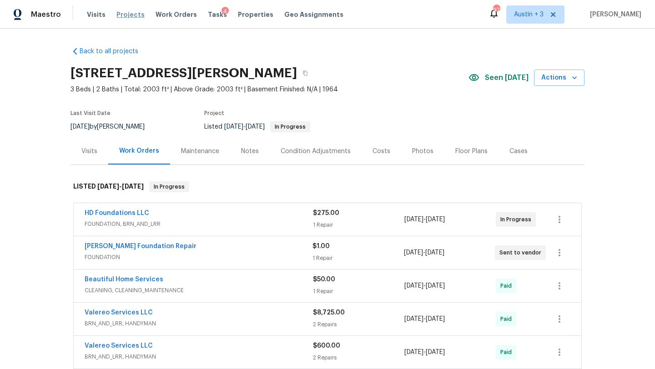
click at [132, 14] on span "Projects" at bounding box center [130, 14] width 28 height 9
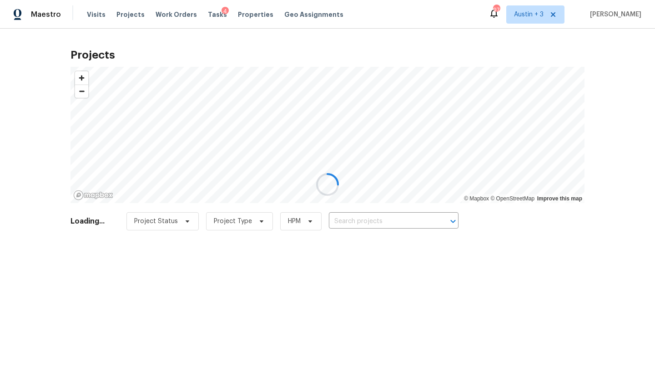
click at [377, 220] on div at bounding box center [327, 184] width 655 height 369
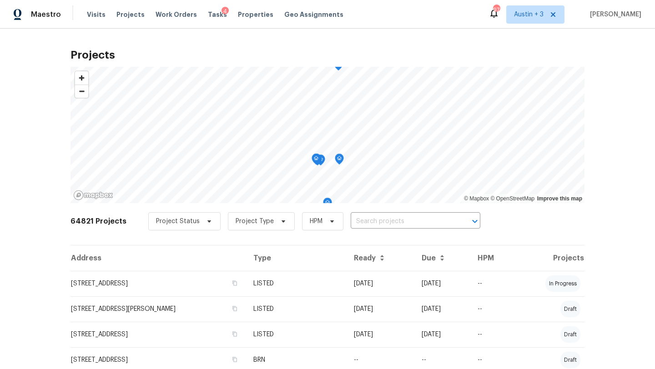
click at [385, 219] on input "text" at bounding box center [402, 222] width 104 height 14
click at [366, 224] on input "text" at bounding box center [402, 222] width 104 height 14
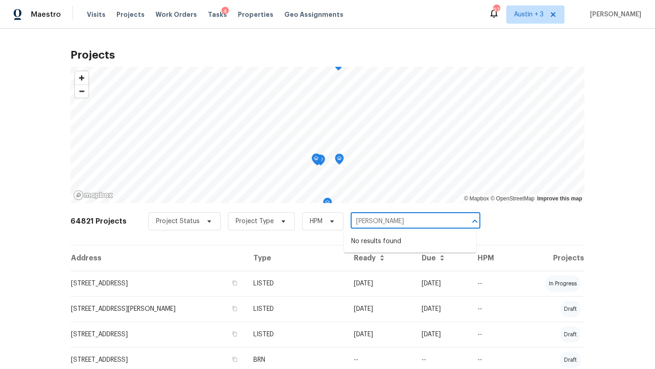
type input "heal"
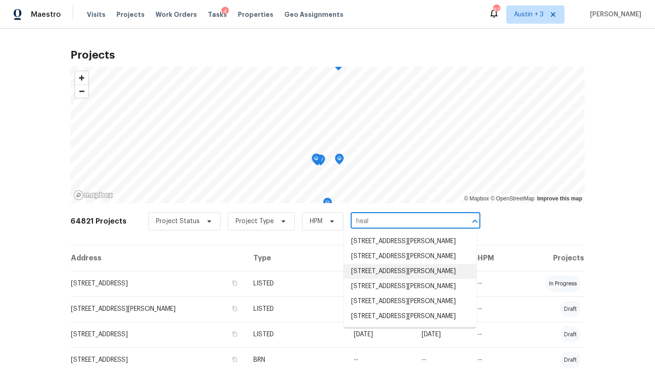
click at [398, 272] on li "2338 Healey Dr, Dallas, TX 75228" at bounding box center [410, 271] width 132 height 15
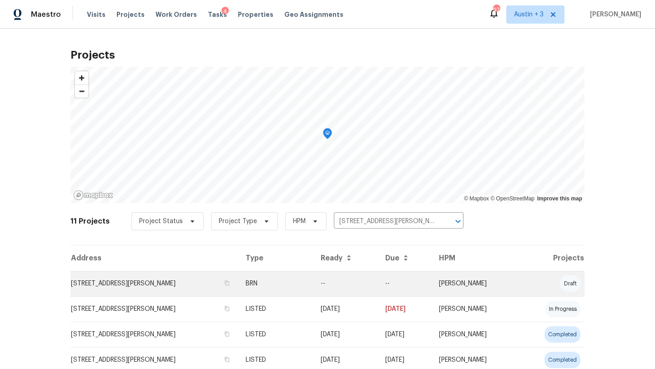
click at [115, 282] on td "2338 Healey Dr, Dallas, TX 75228" at bounding box center [154, 283] width 168 height 25
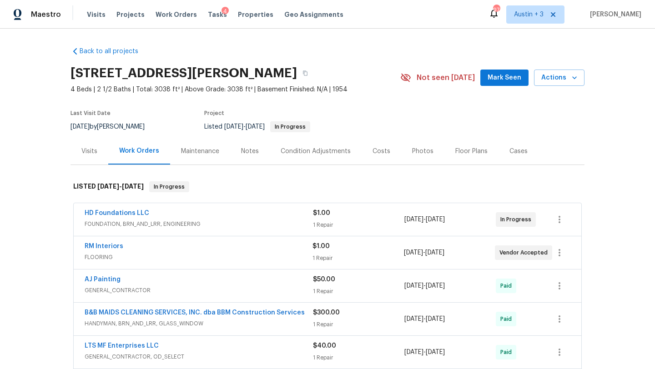
click at [500, 78] on span "Mark Seen" at bounding box center [504, 77] width 34 height 11
click at [443, 220] on span "2/28/2025" at bounding box center [434, 219] width 19 height 6
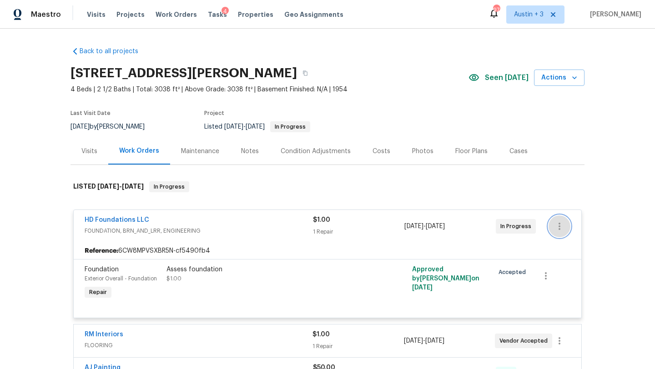
click at [558, 226] on icon "button" at bounding box center [559, 226] width 2 height 7
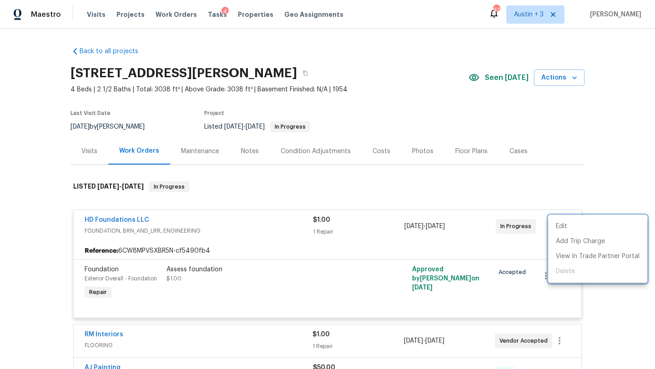
click at [122, 220] on div at bounding box center [327, 184] width 655 height 369
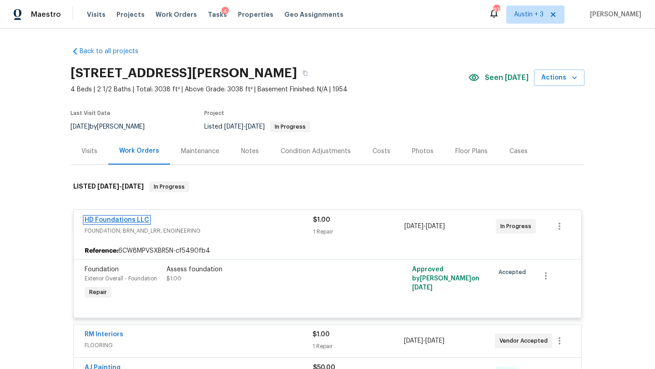
click at [127, 221] on link "HD Foundations LLC" at bounding box center [117, 220] width 65 height 6
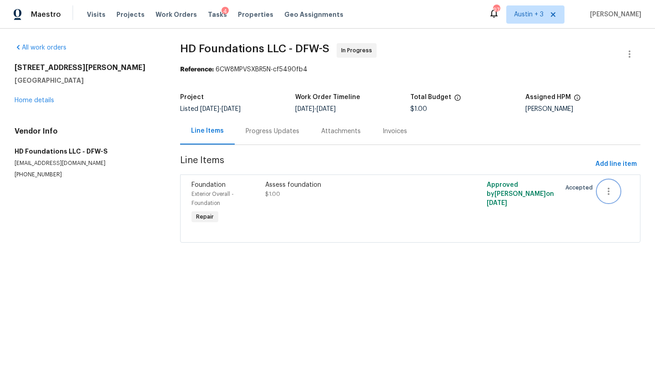
click at [605, 190] on icon "button" at bounding box center [608, 191] width 11 height 11
click at [606, 194] on li "Cancel" at bounding box center [614, 191] width 35 height 15
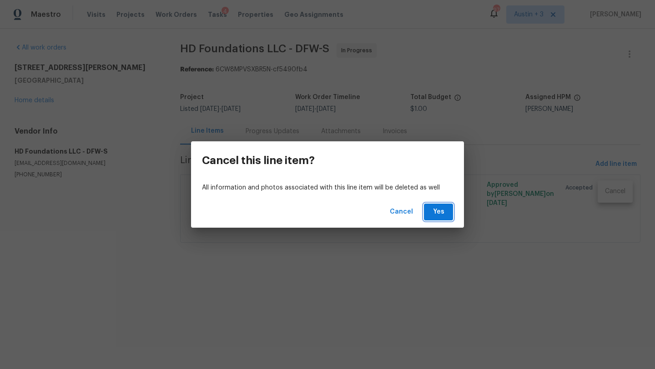
click at [438, 213] on span "Yes" at bounding box center [438, 211] width 15 height 11
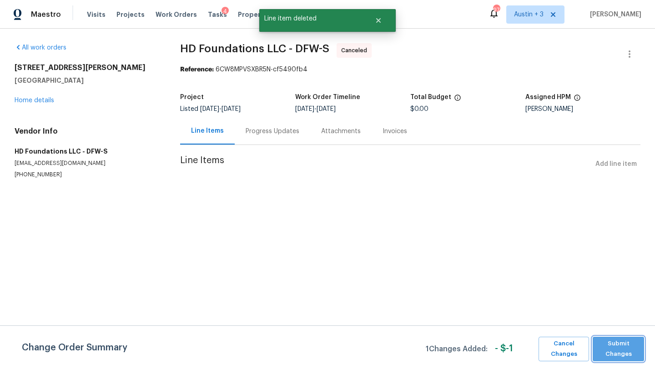
click at [599, 353] on span "Submit Changes" at bounding box center [618, 349] width 42 height 21
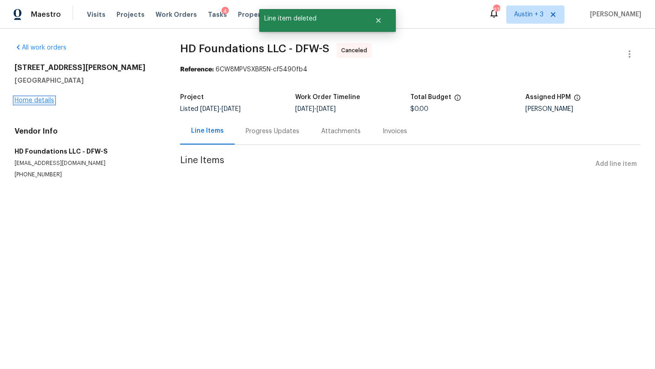
click at [40, 99] on link "Home details" at bounding box center [35, 100] width 40 height 6
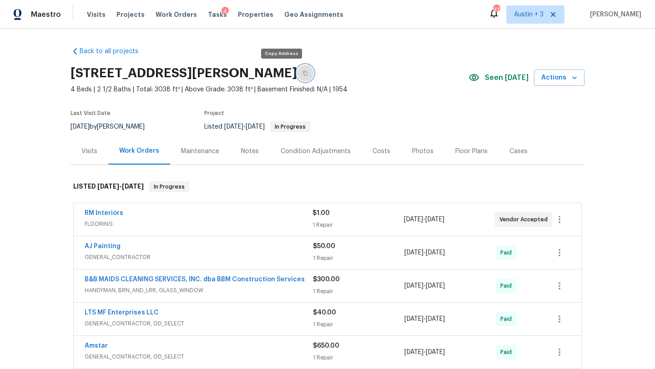
click at [302, 73] on icon "button" at bounding box center [304, 72] width 5 height 5
click at [177, 13] on span "Work Orders" at bounding box center [175, 14] width 41 height 9
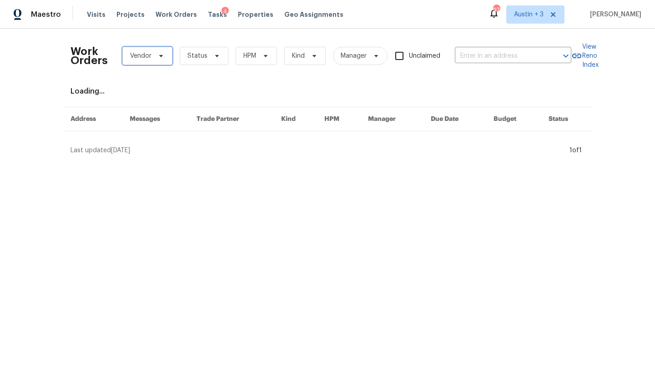
click at [161, 54] on icon at bounding box center [160, 55] width 7 height 7
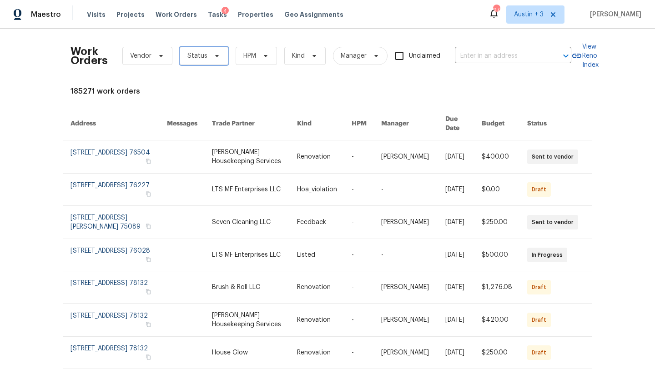
click at [203, 56] on span "Status" at bounding box center [197, 55] width 20 height 9
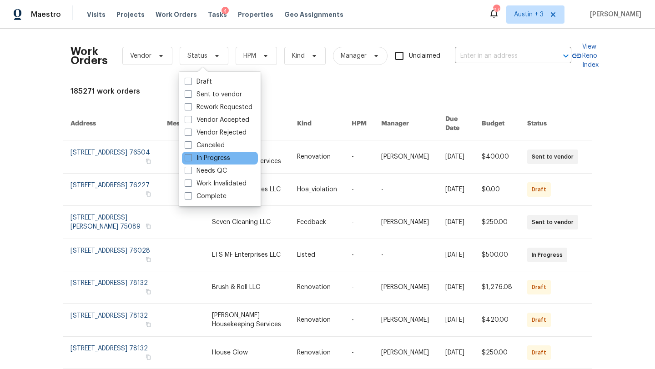
click at [216, 163] on div "In Progress" at bounding box center [220, 158] width 76 height 13
click at [213, 172] on label "Needs QC" at bounding box center [206, 170] width 42 height 9
click at [190, 172] on input "Needs QC" at bounding box center [188, 169] width 6 height 6
checkbox input "true"
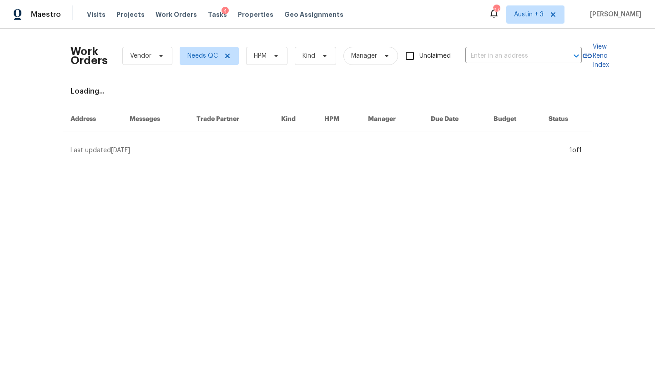
click at [249, 83] on div "Work Orders Vendor Needs QC HPM Kind Manager Unclaimed ​ View Reno Index Loadin…" at bounding box center [327, 95] width 514 height 119
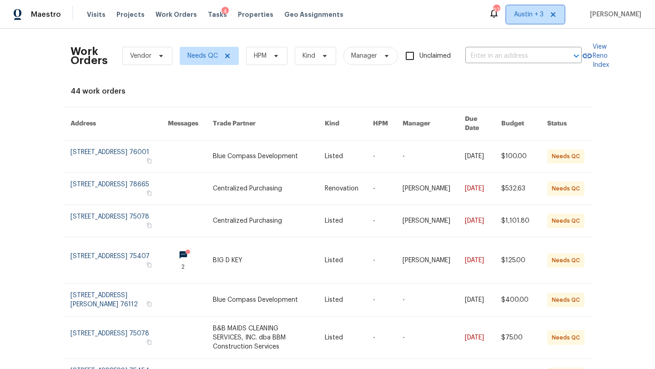
click at [530, 21] on span "Austin + 3" at bounding box center [535, 14] width 58 height 18
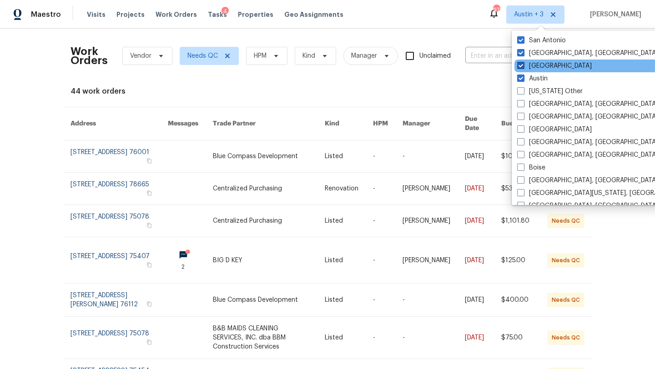
click at [538, 68] on label "Dallas" at bounding box center [554, 65] width 75 height 9
click at [523, 67] on input "Dallas" at bounding box center [520, 64] width 6 height 6
checkbox input "false"
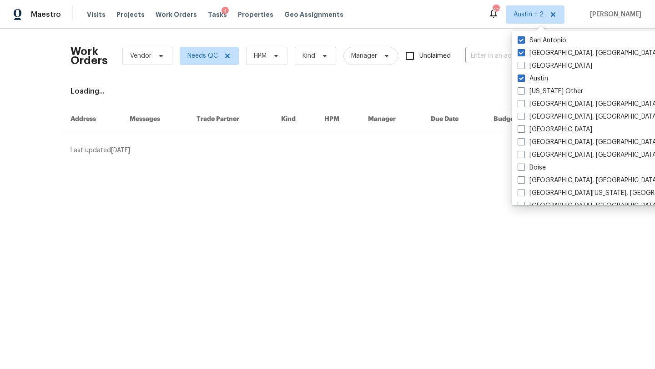
click at [336, 81] on div "Work Orders Vendor Needs QC HPM Kind Manager Unclaimed ​ View Reno Index Loadin…" at bounding box center [327, 95] width 514 height 119
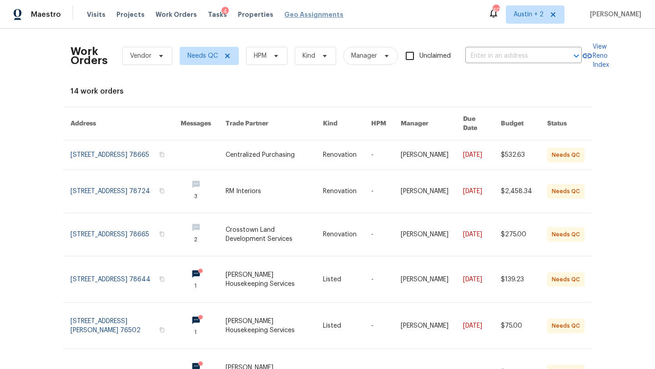
click at [250, 16] on span "Properties" at bounding box center [255, 14] width 35 height 9
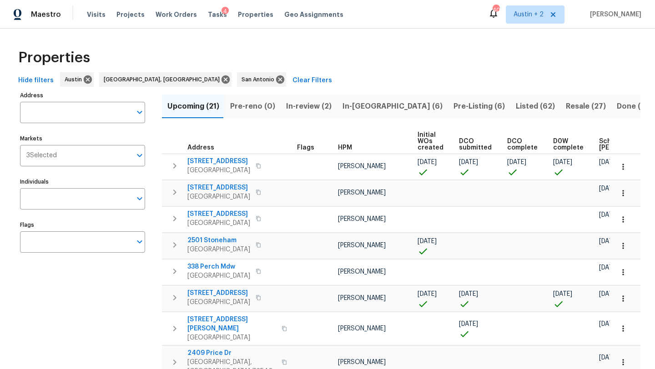
click at [599, 147] on span "Scheduled COE" at bounding box center [624, 144] width 51 height 13
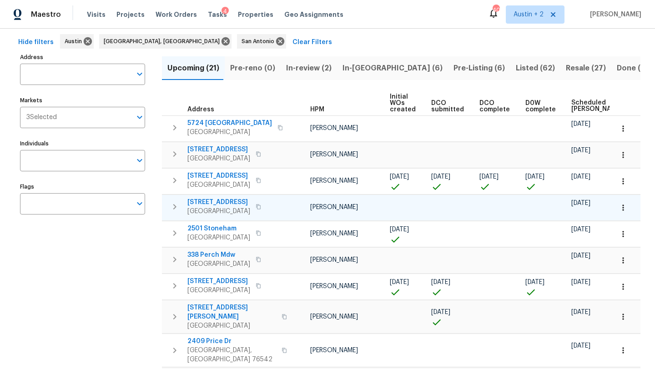
scroll to position [0, 30]
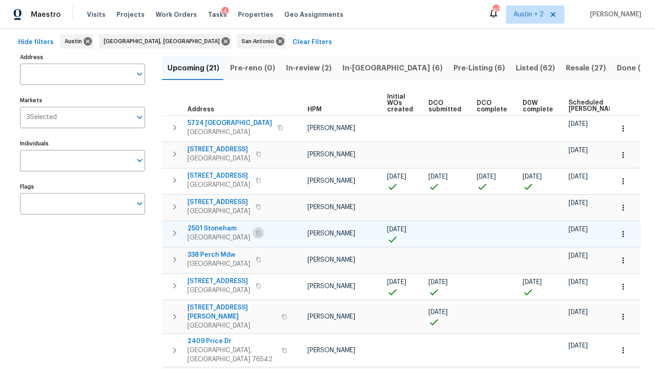
click at [255, 233] on icon "button" at bounding box center [257, 232] width 5 height 5
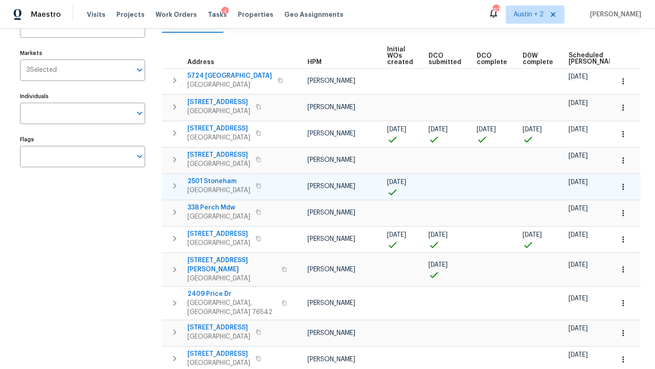
scroll to position [88, 0]
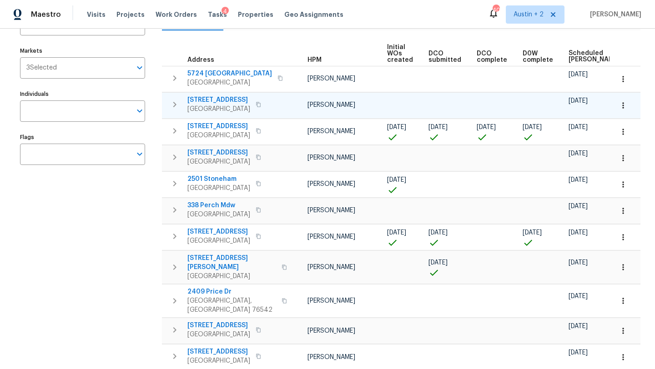
click at [258, 103] on icon "button" at bounding box center [257, 104] width 5 height 5
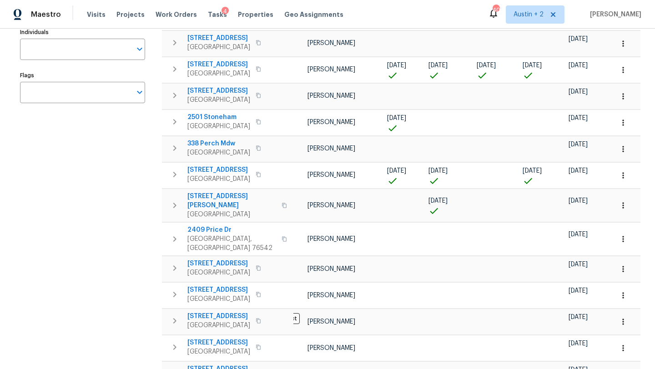
scroll to position [150, 0]
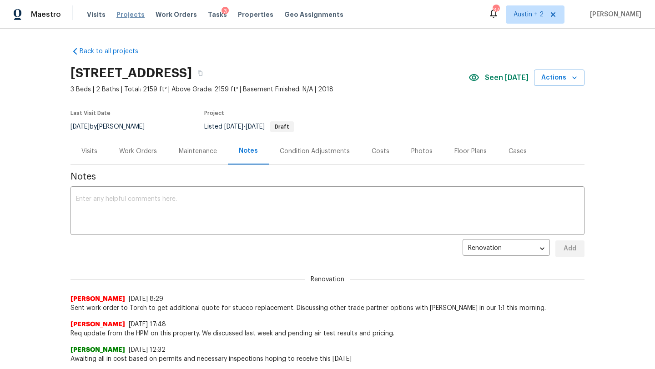
scroll to position [31, 0]
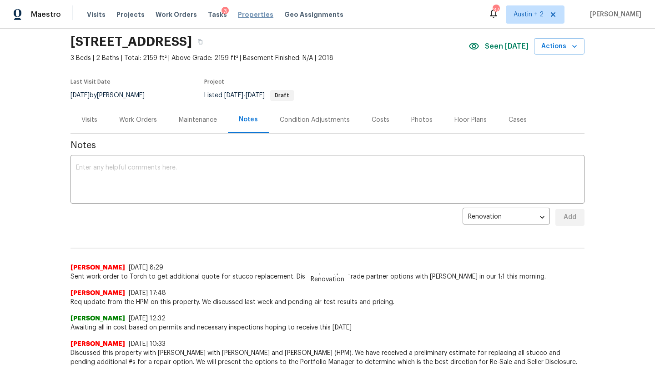
click at [247, 17] on span "Properties" at bounding box center [255, 14] width 35 height 9
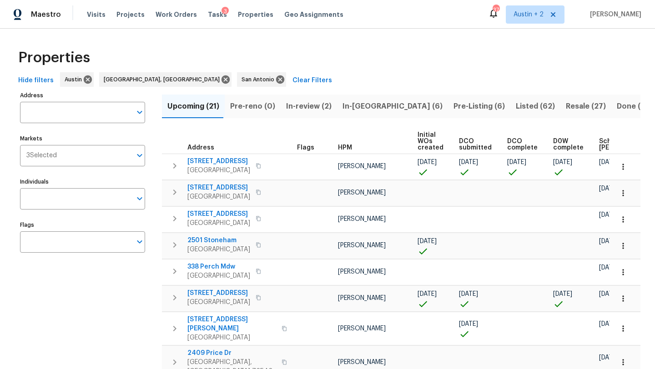
click at [599, 149] on span "Scheduled COE" at bounding box center [624, 144] width 51 height 13
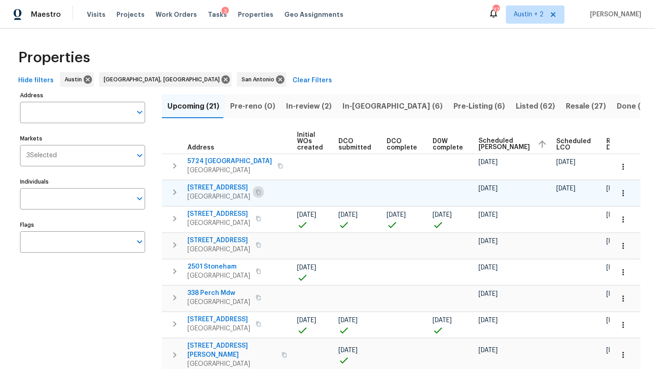
click at [258, 191] on icon "button" at bounding box center [257, 192] width 5 height 5
